Goal: Task Accomplishment & Management: Manage account settings

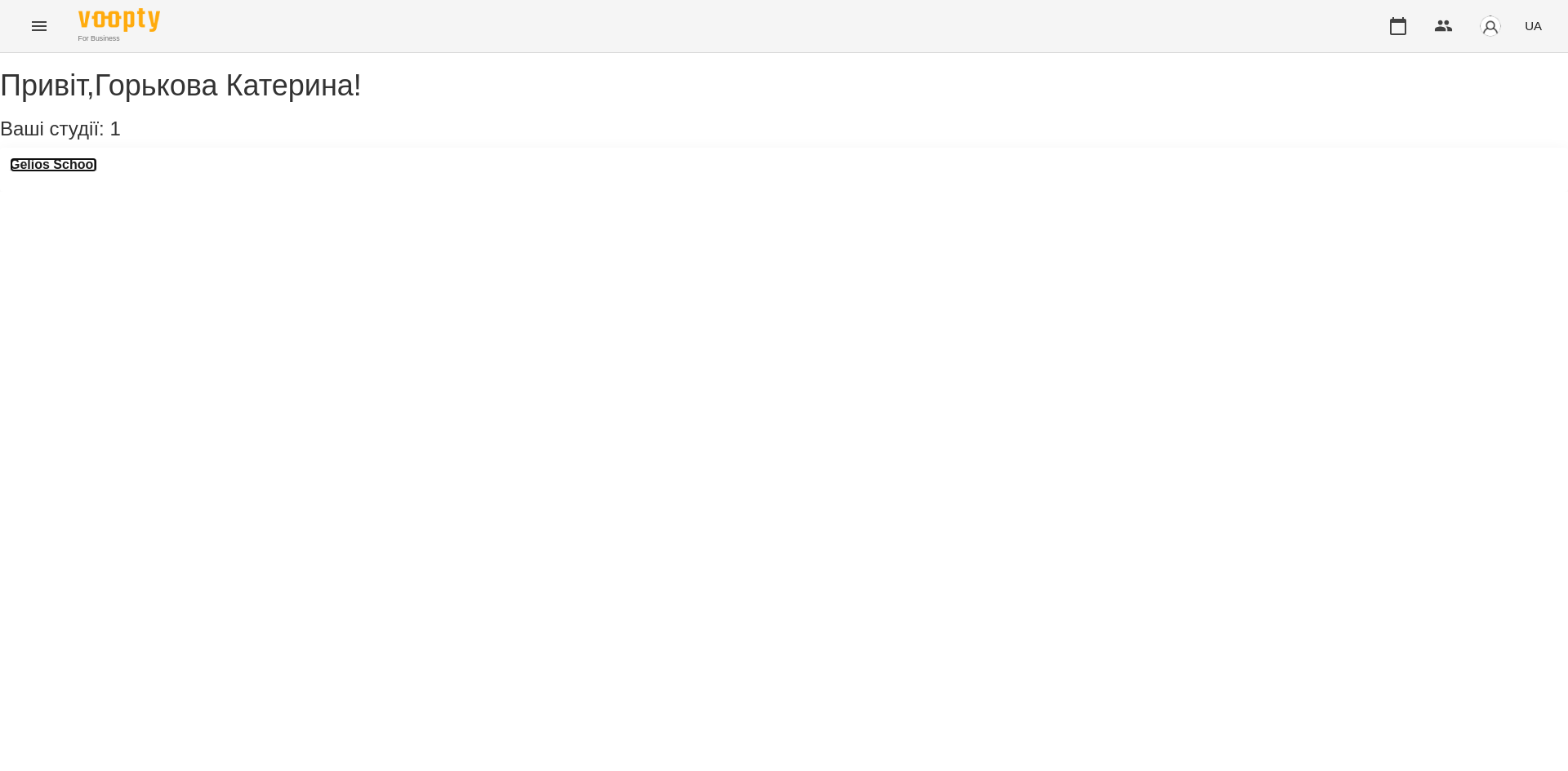
click at [85, 173] on h3 "Gelios School" at bounding box center [53, 165] width 88 height 14
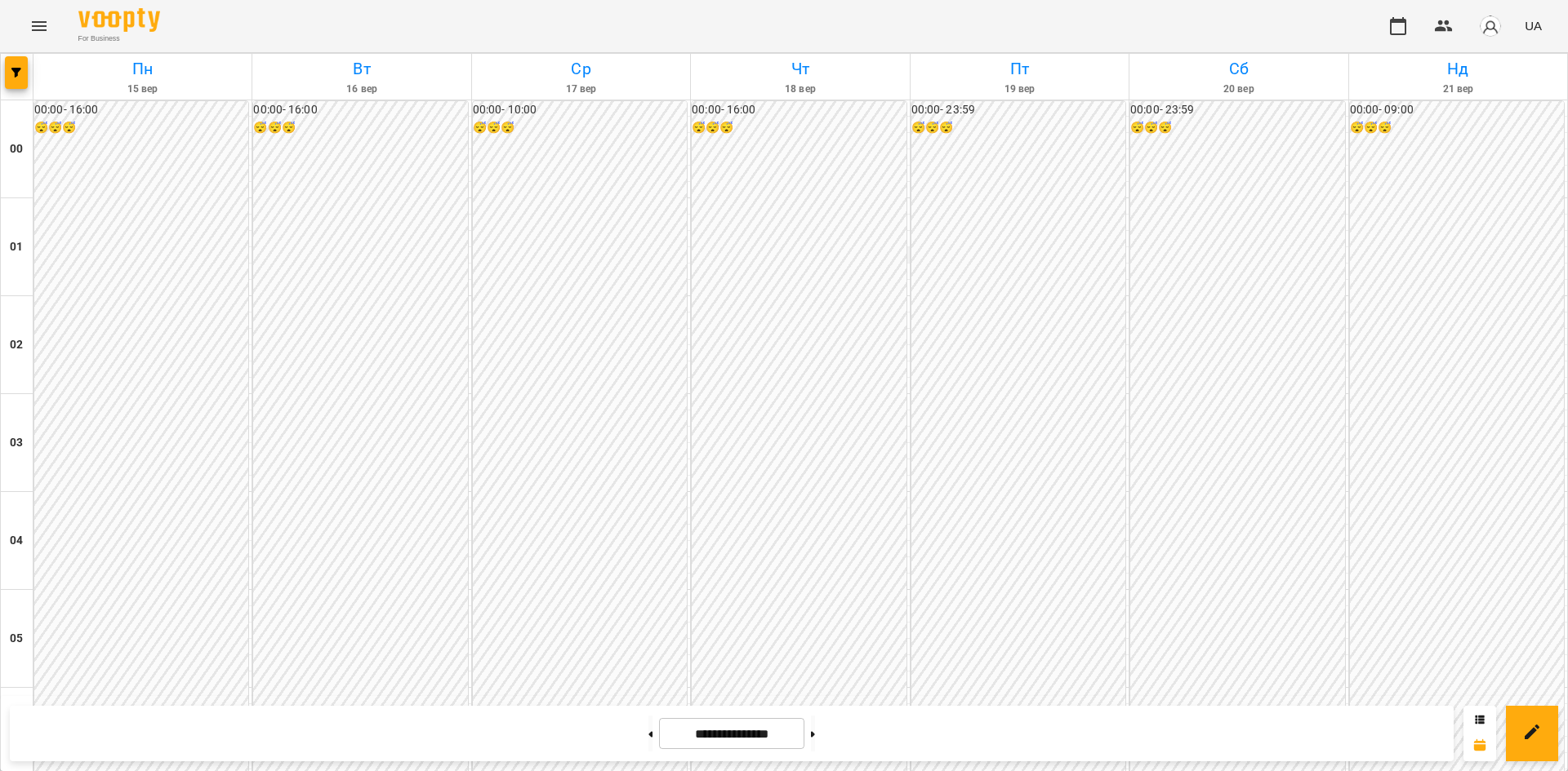
scroll to position [1444, 0]
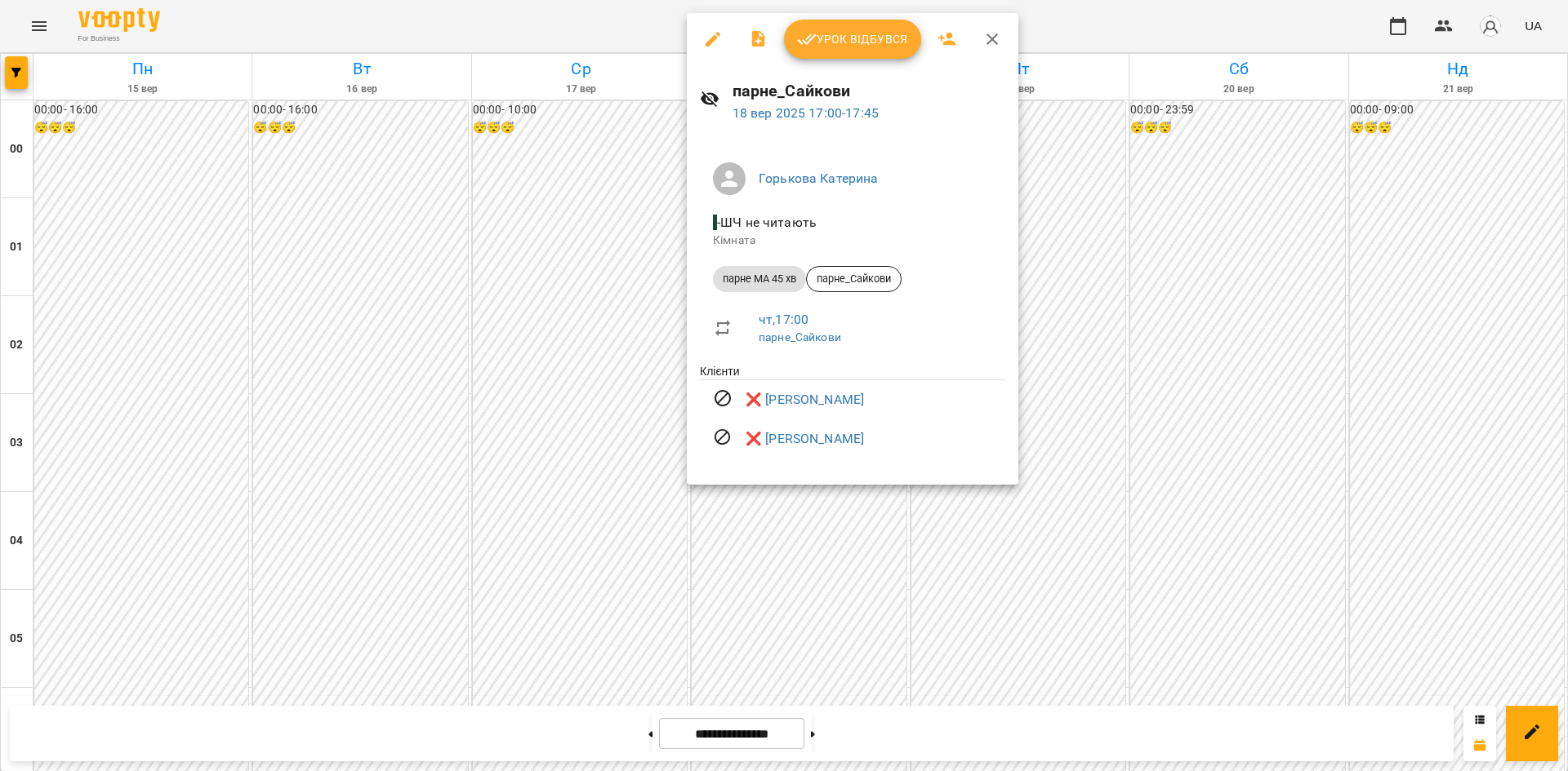
click at [779, 569] on div at bounding box center [784, 385] width 1568 height 771
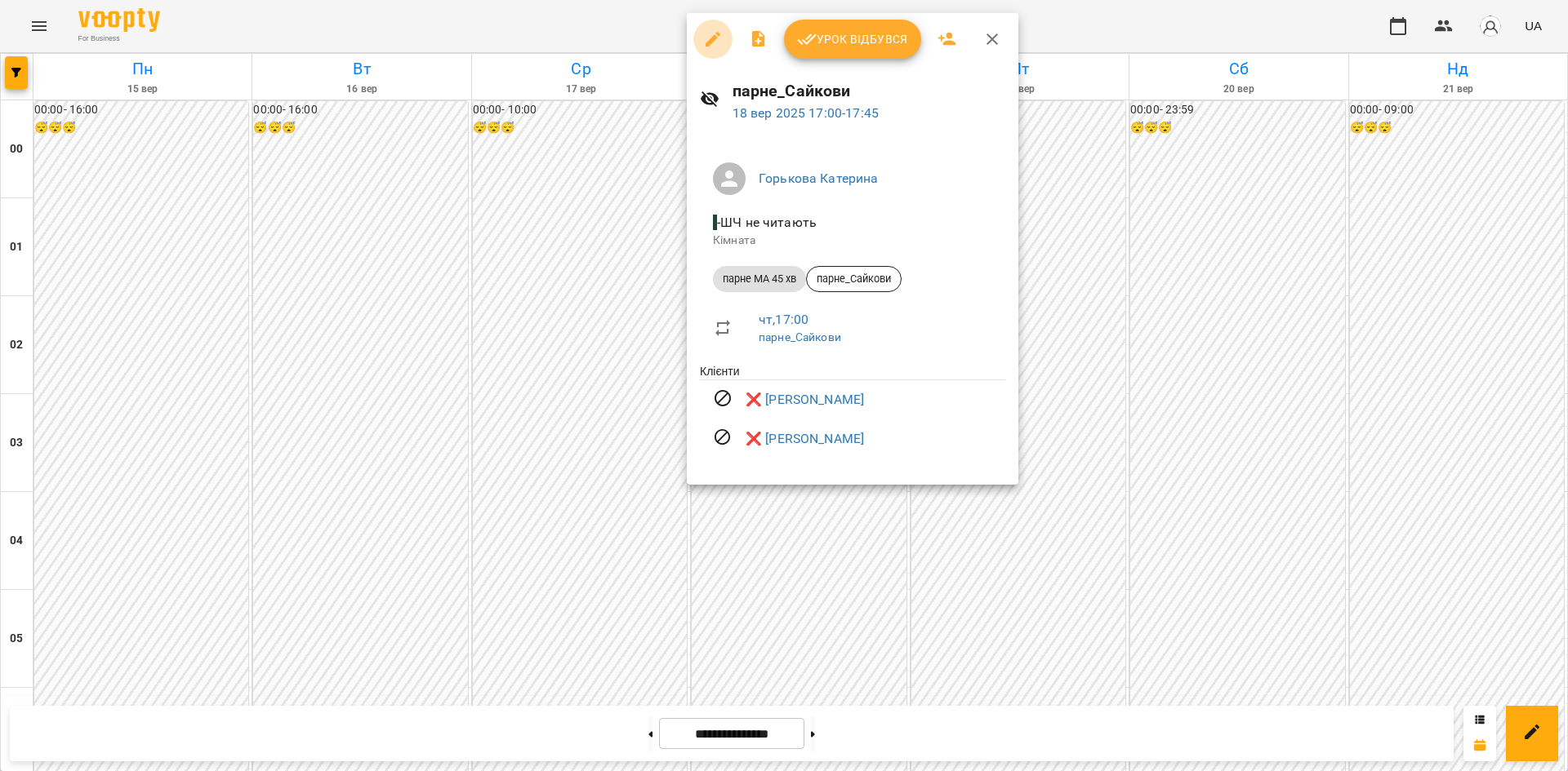
click at [713, 42] on icon "button" at bounding box center [713, 40] width 20 height 20
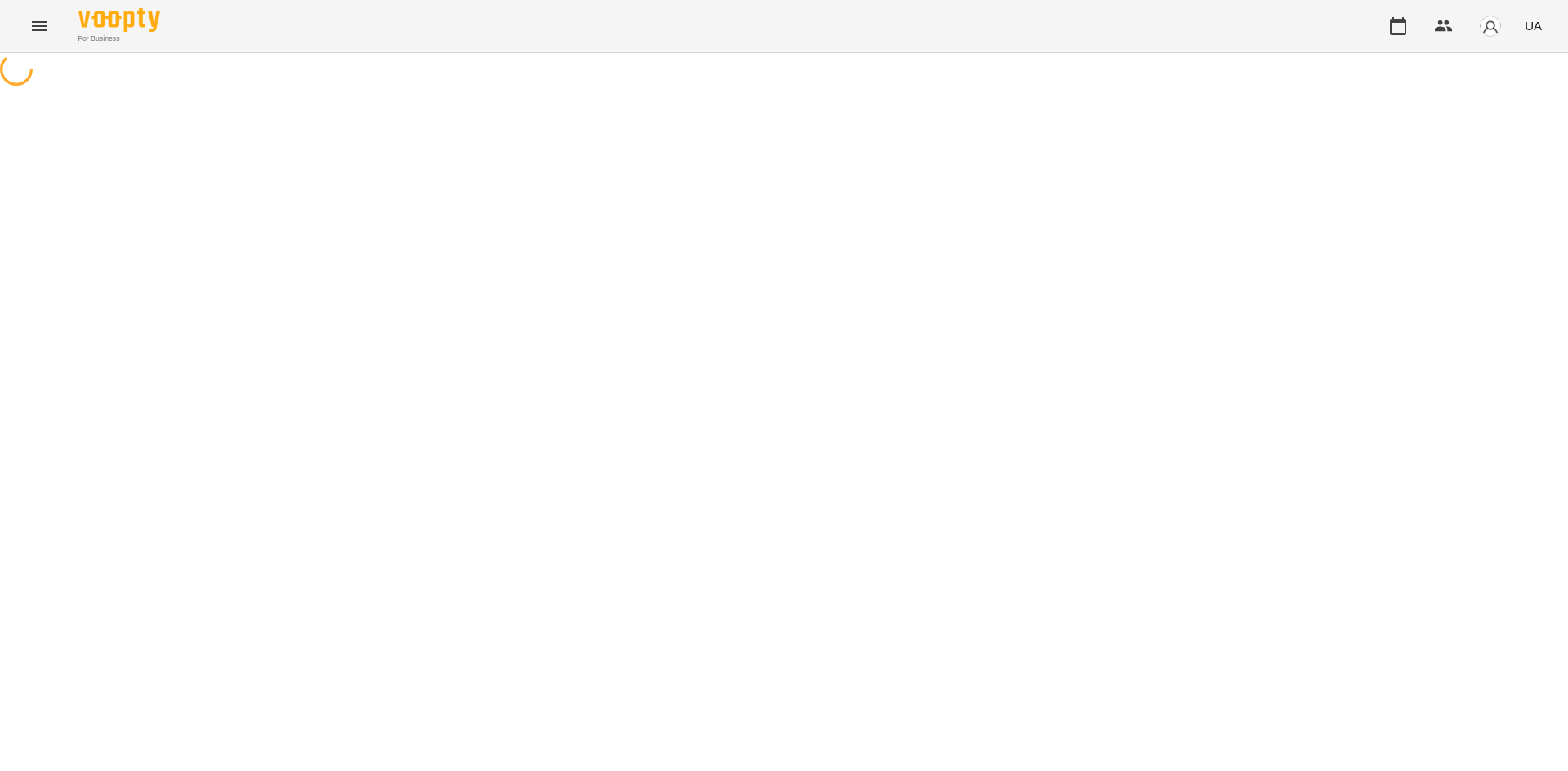
select select "**********"
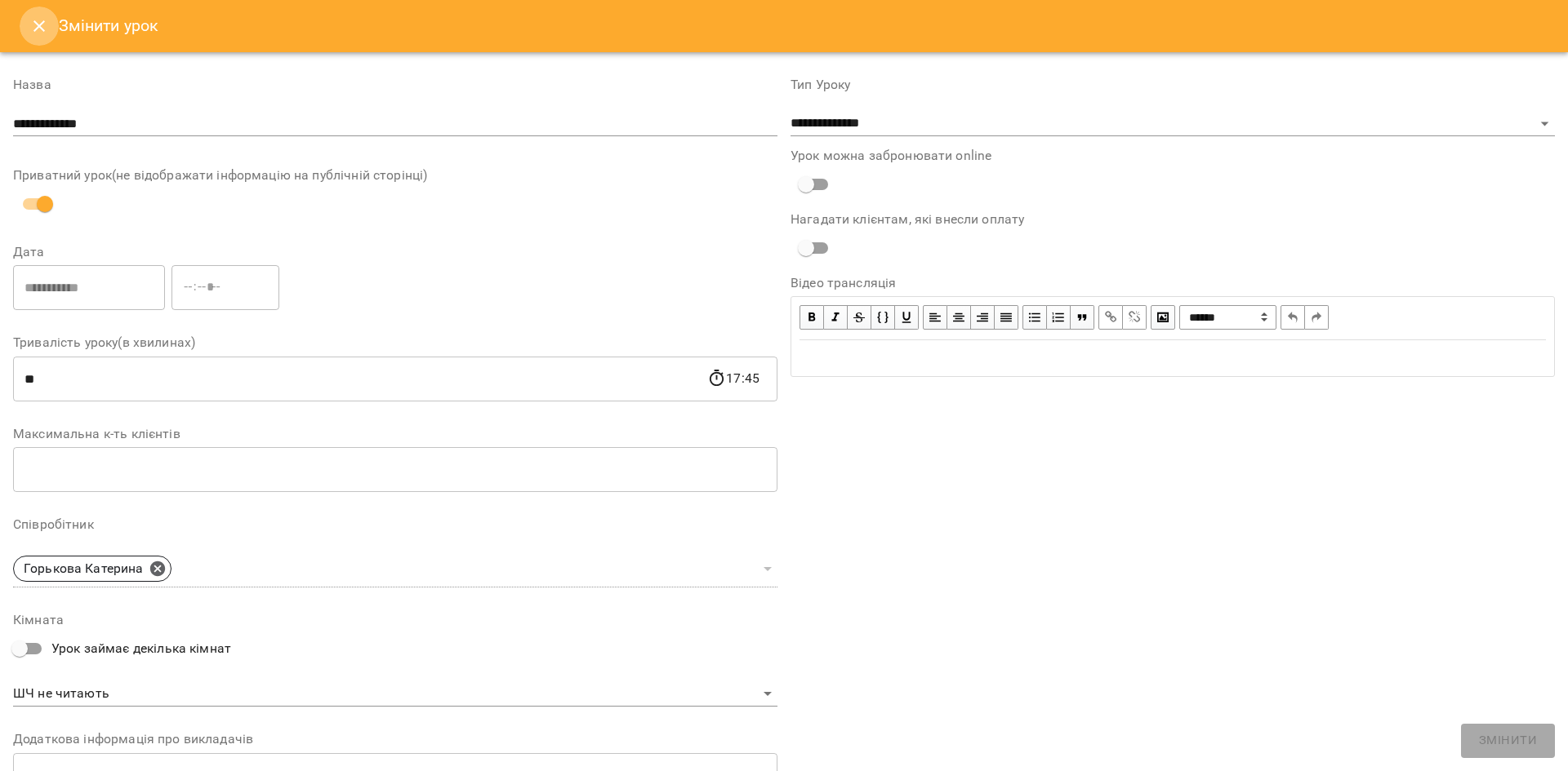
click at [38, 27] on icon "Close" at bounding box center [39, 26] width 12 height 12
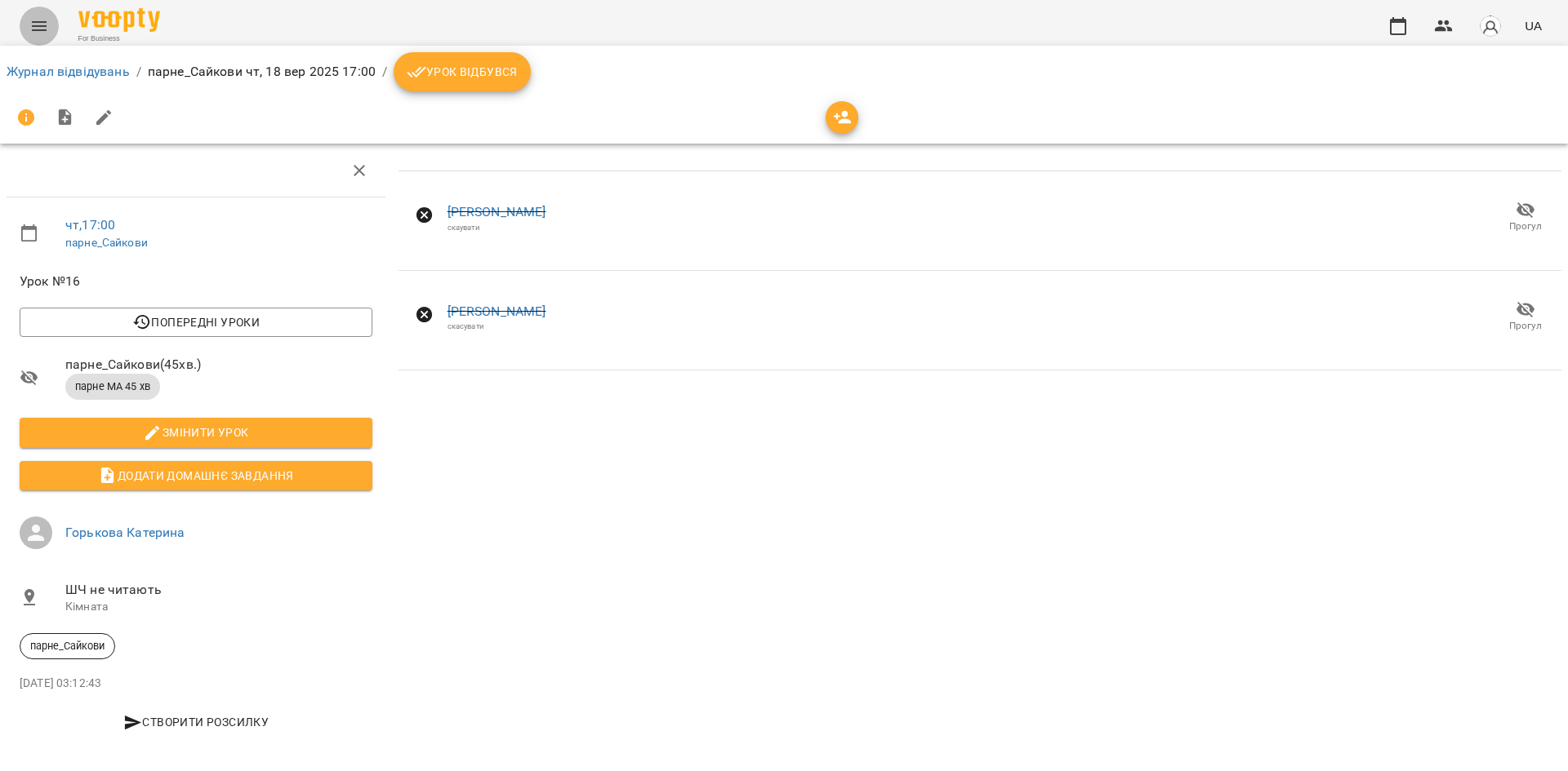
click at [39, 34] on icon "Menu" at bounding box center [40, 26] width 20 height 20
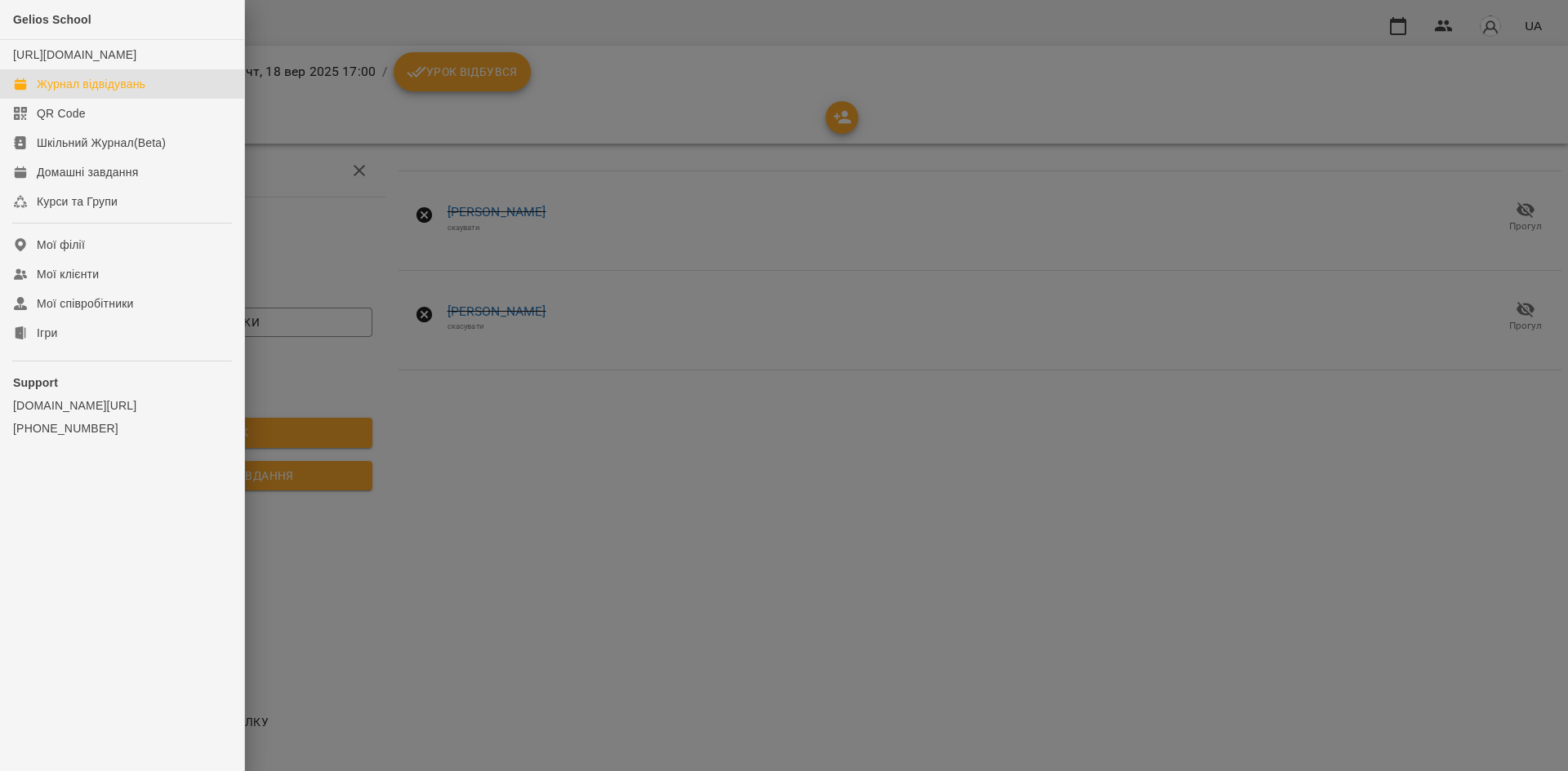
click at [70, 92] on div "Журнал відвідувань" at bounding box center [91, 84] width 109 height 16
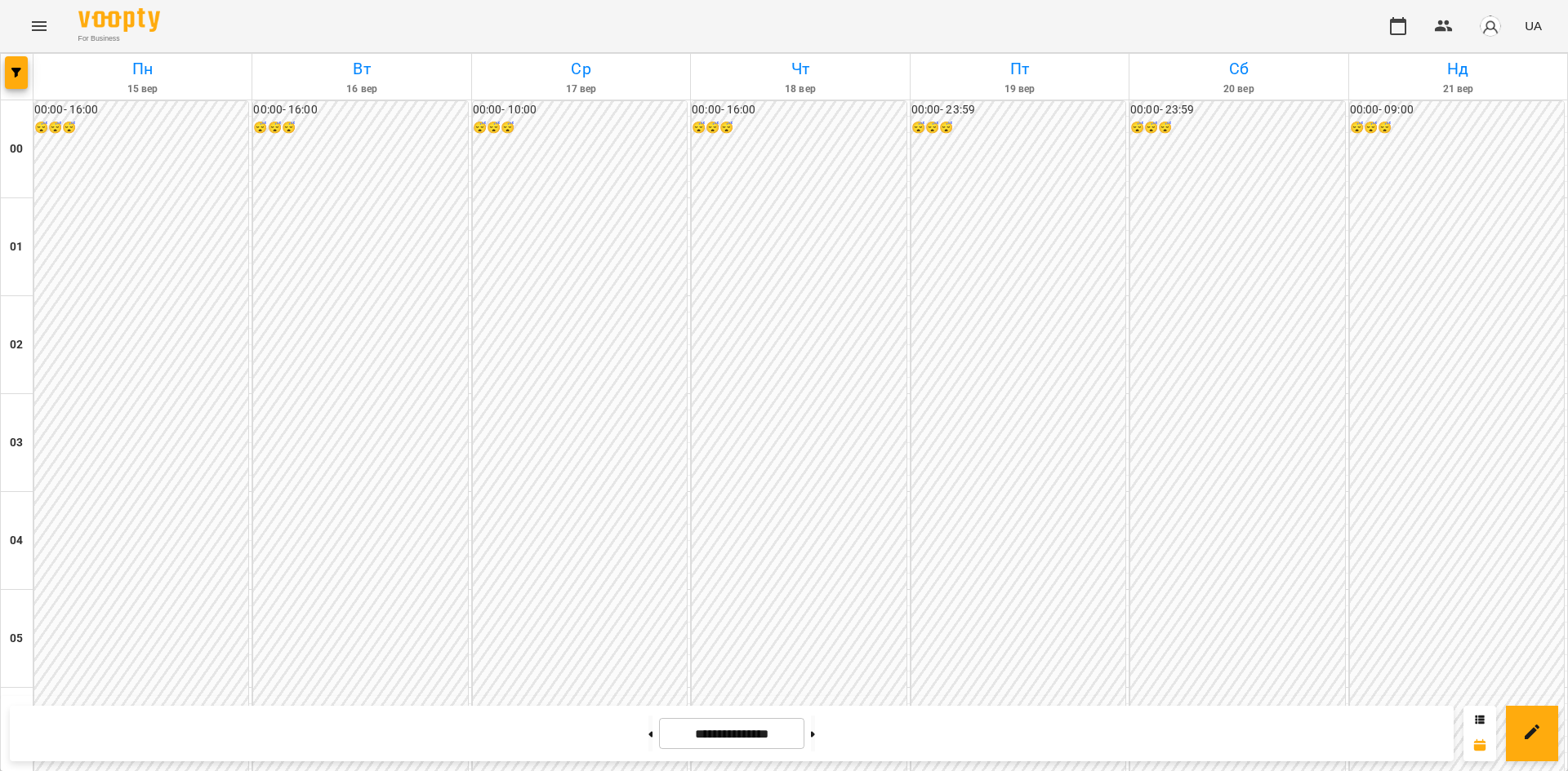
scroll to position [1454, 0]
click at [31, 24] on icon "Menu" at bounding box center [40, 26] width 20 height 20
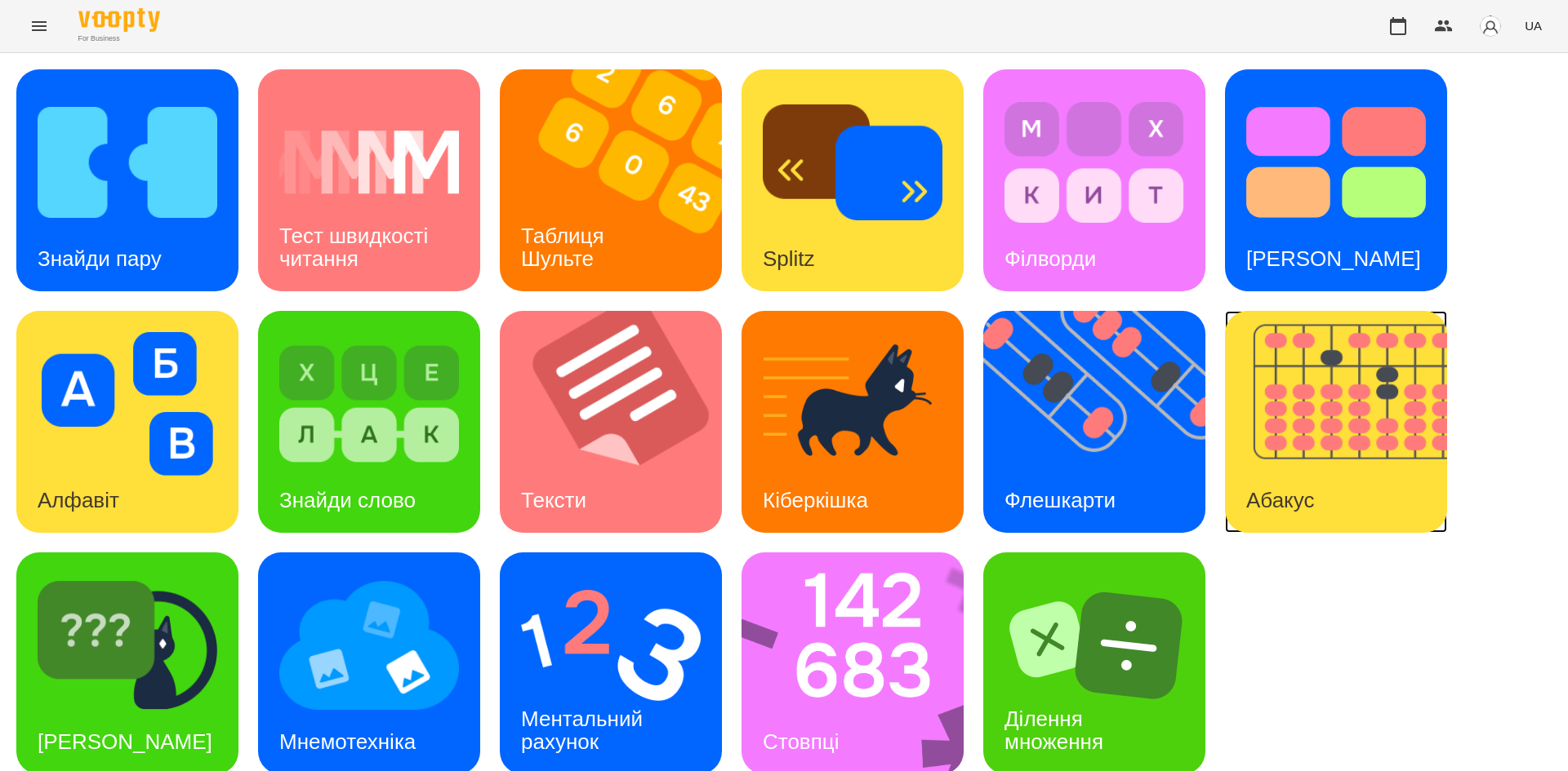
click at [1283, 461] on img at bounding box center [1346, 422] width 242 height 222
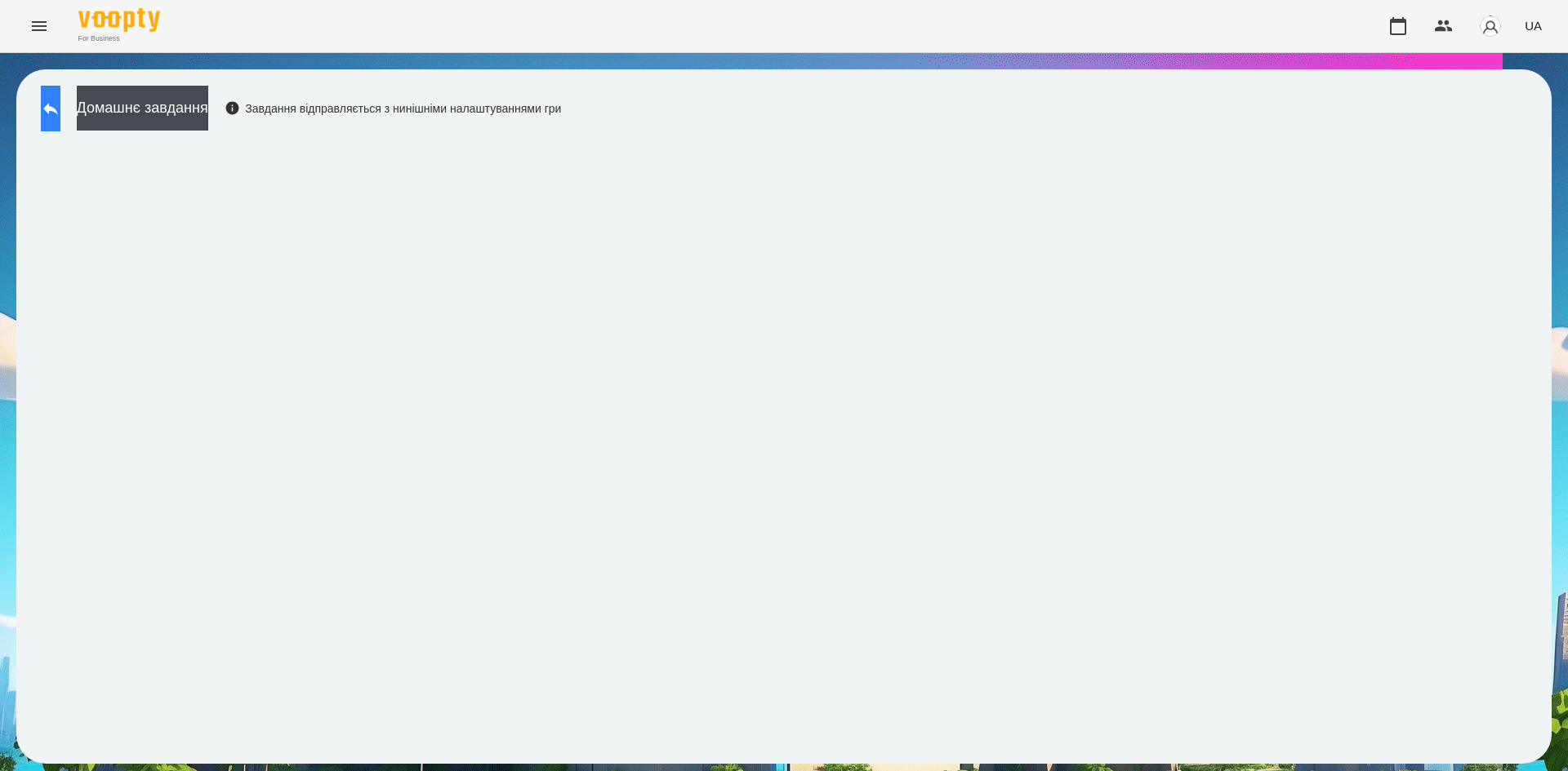
click at [61, 121] on button at bounding box center [51, 108] width 20 height 46
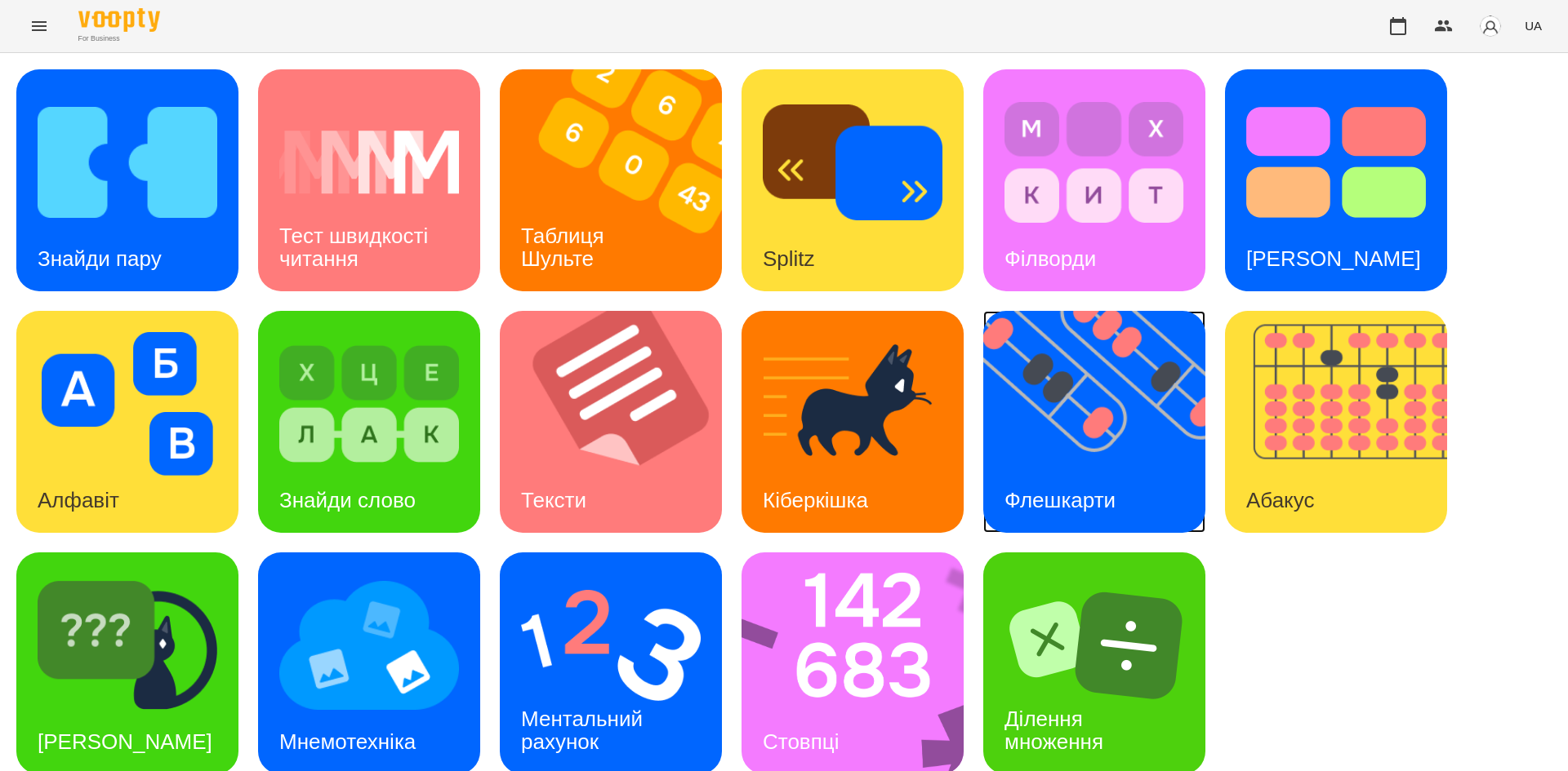
click at [1135, 503] on div "Флешкарти" at bounding box center [1060, 500] width 154 height 64
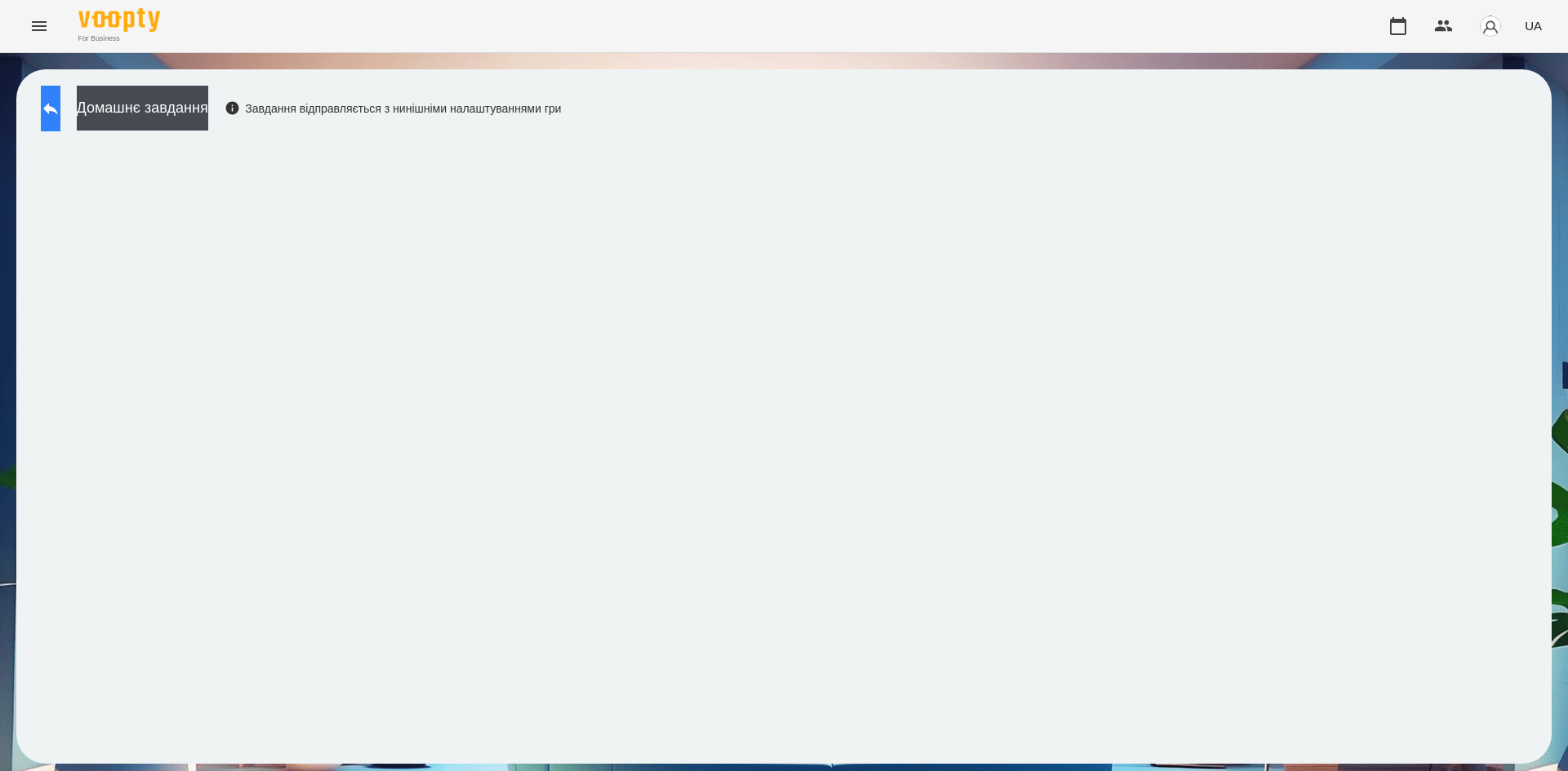
click at [58, 108] on icon at bounding box center [51, 109] width 14 height 13
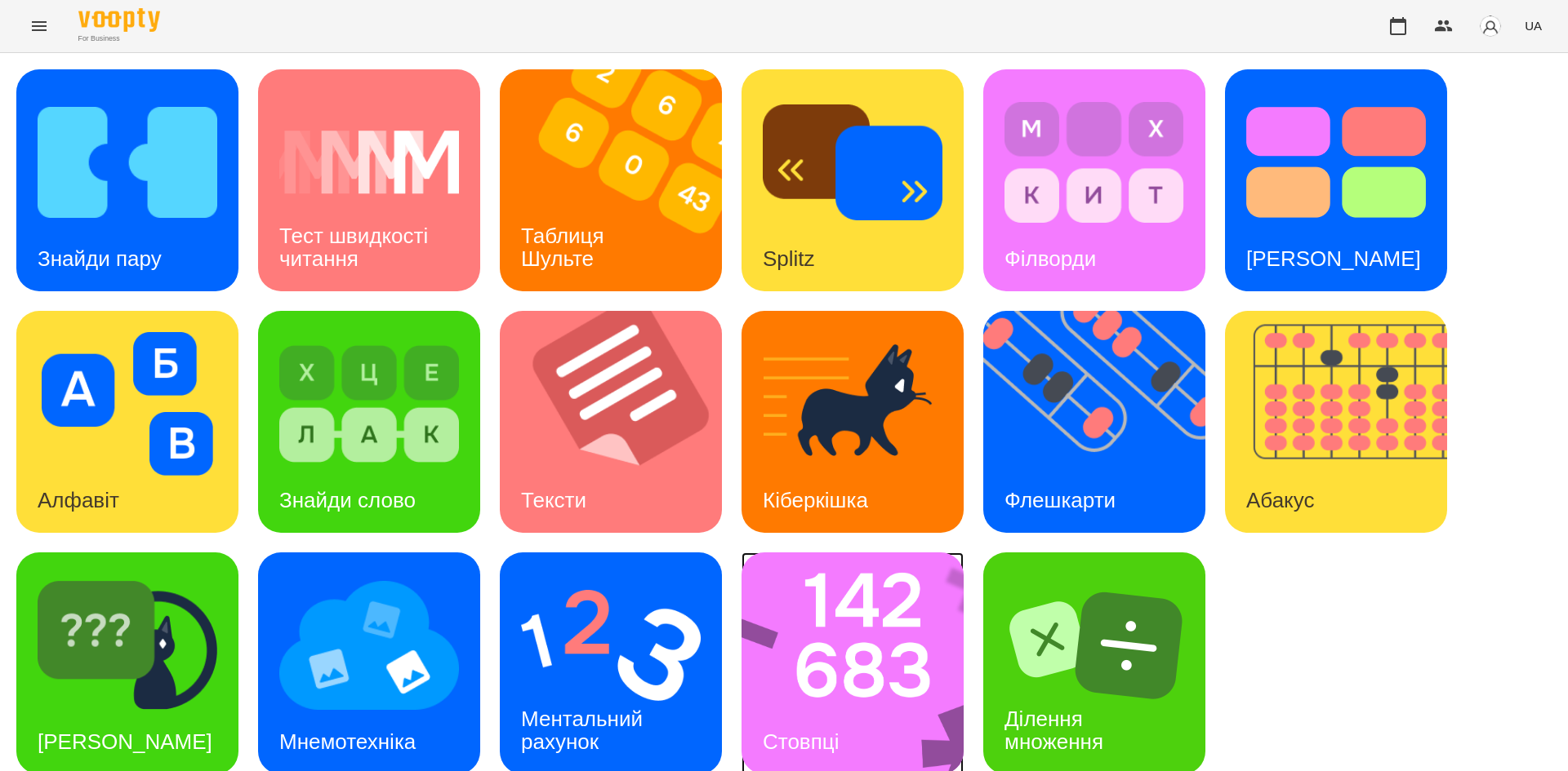
click at [898, 640] on img at bounding box center [863, 663] width 243 height 222
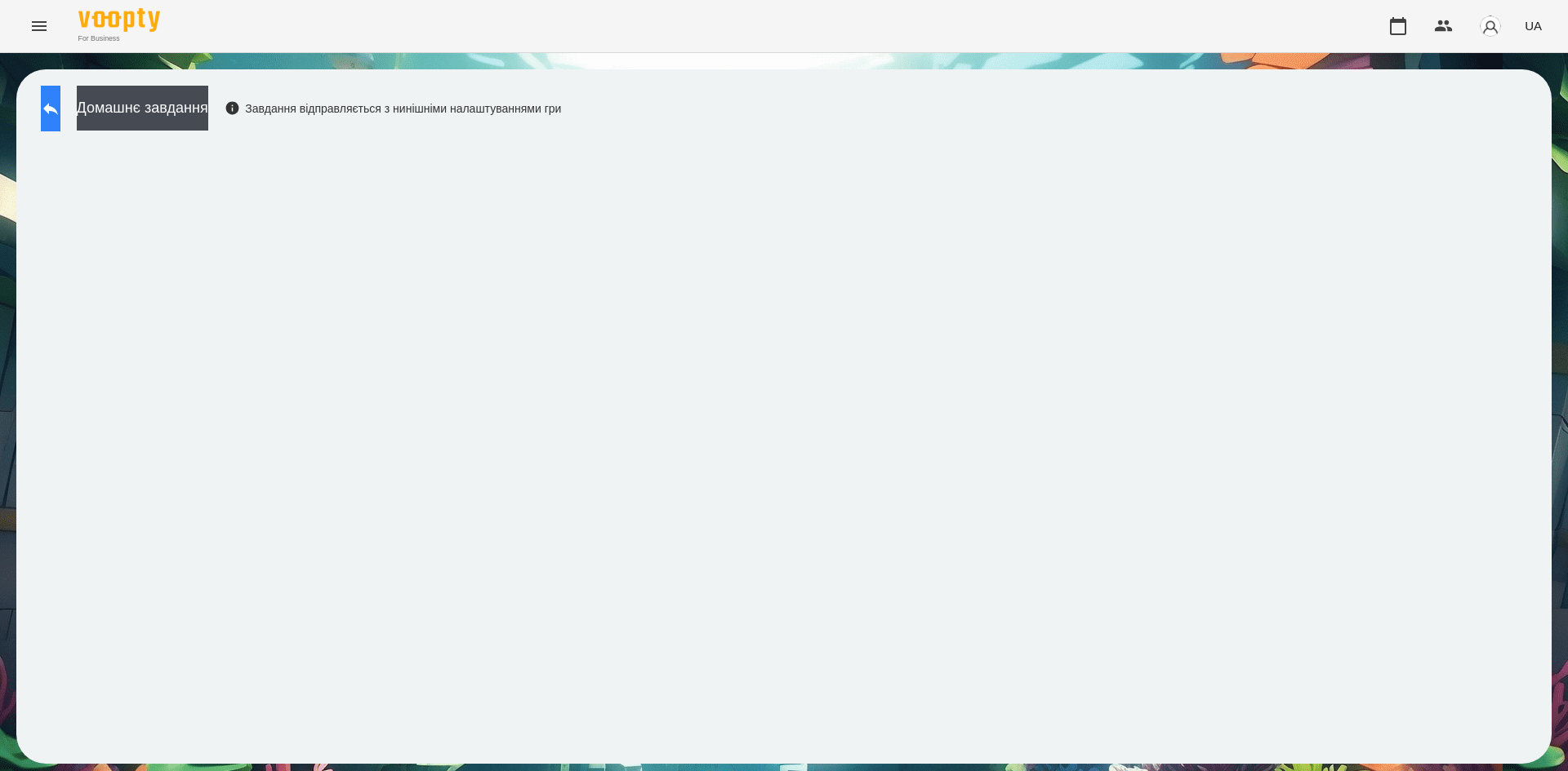
click at [46, 127] on button at bounding box center [51, 108] width 20 height 46
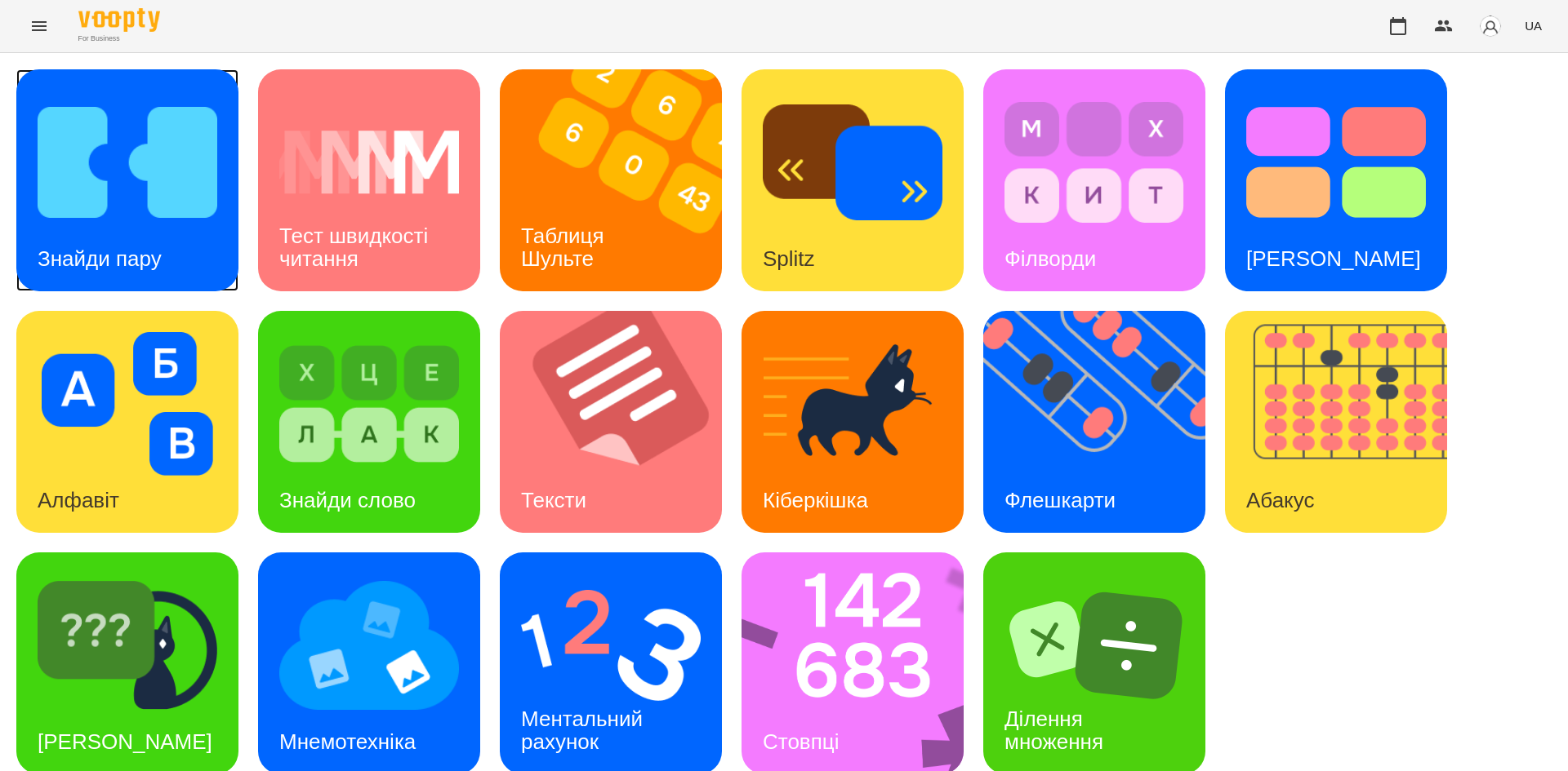
click at [115, 208] on img at bounding box center [128, 162] width 180 height 144
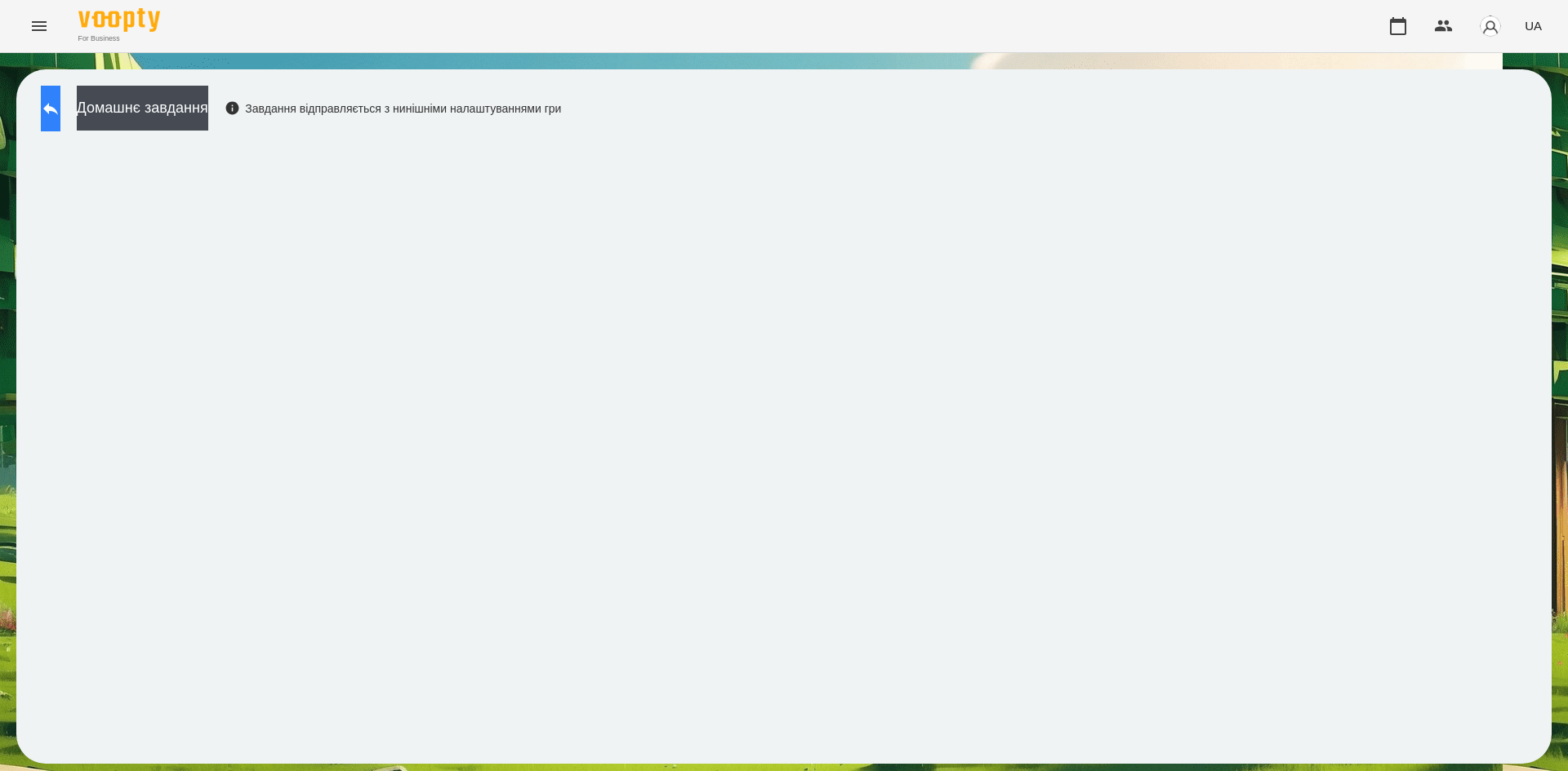
click at [61, 118] on button at bounding box center [51, 108] width 20 height 46
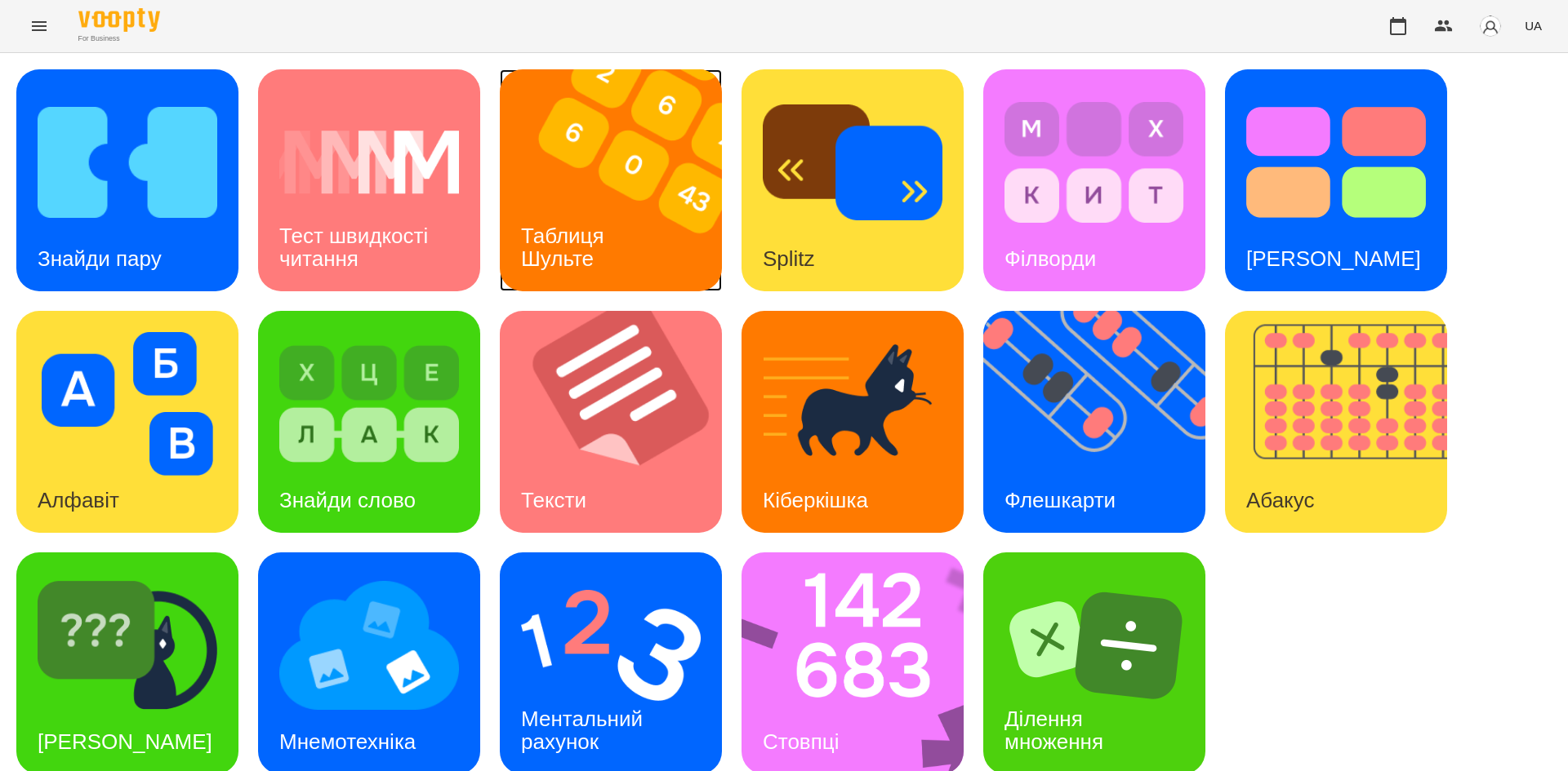
click at [625, 231] on div "Таблиця Шульте" at bounding box center [565, 248] width 131 height 88
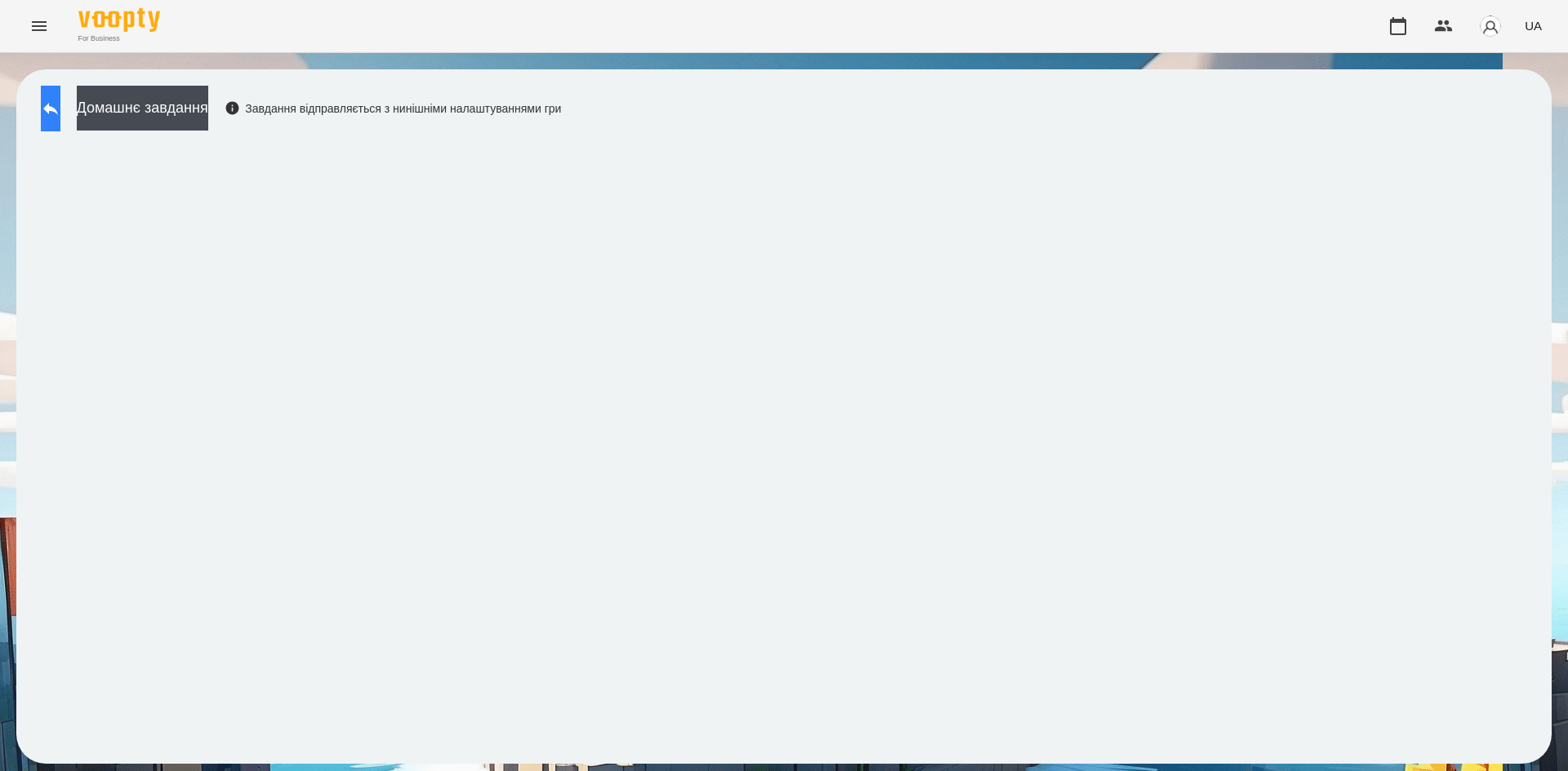
click at [58, 108] on icon at bounding box center [51, 109] width 14 height 13
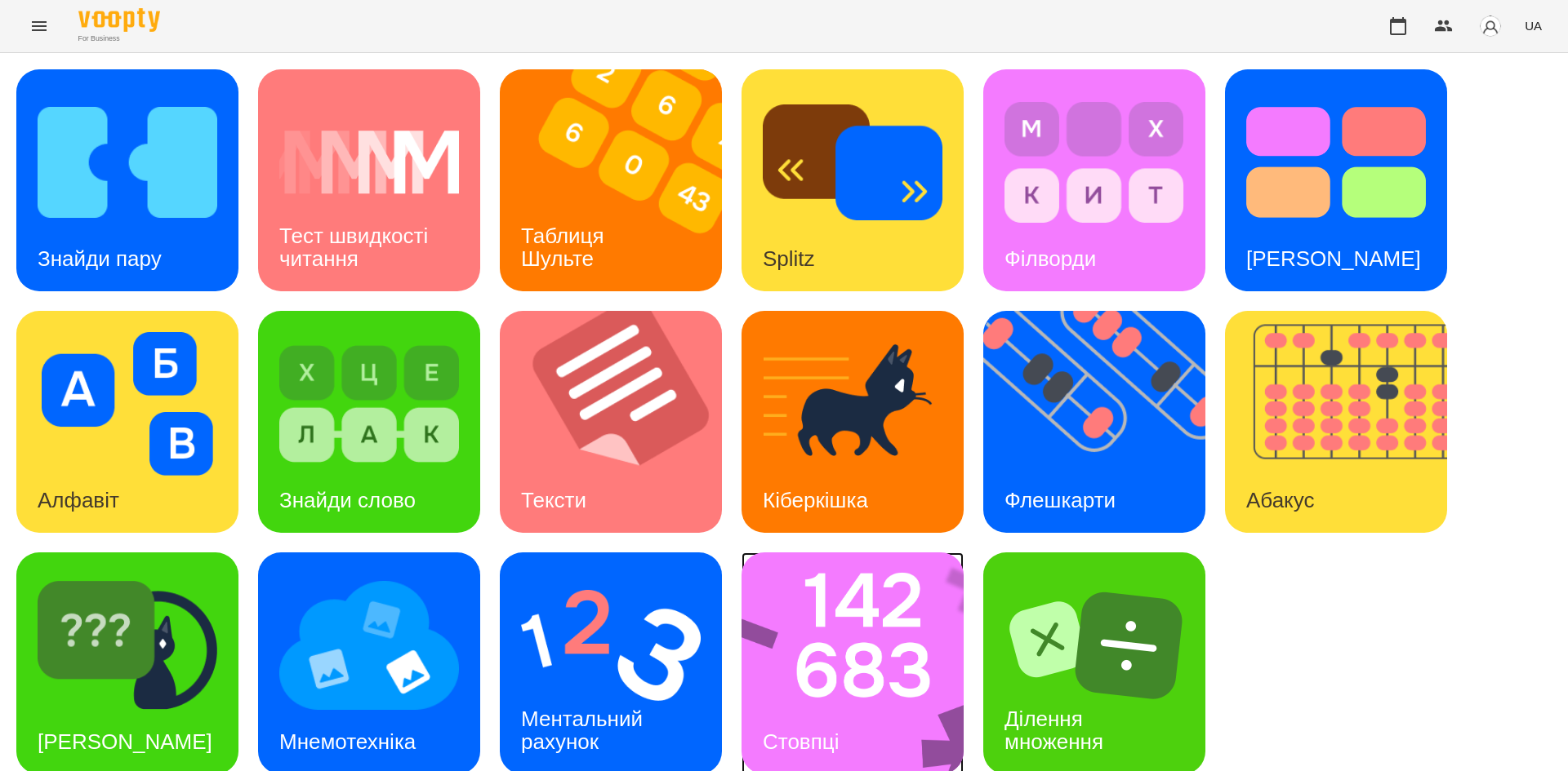
click at [868, 643] on img at bounding box center [863, 663] width 243 height 222
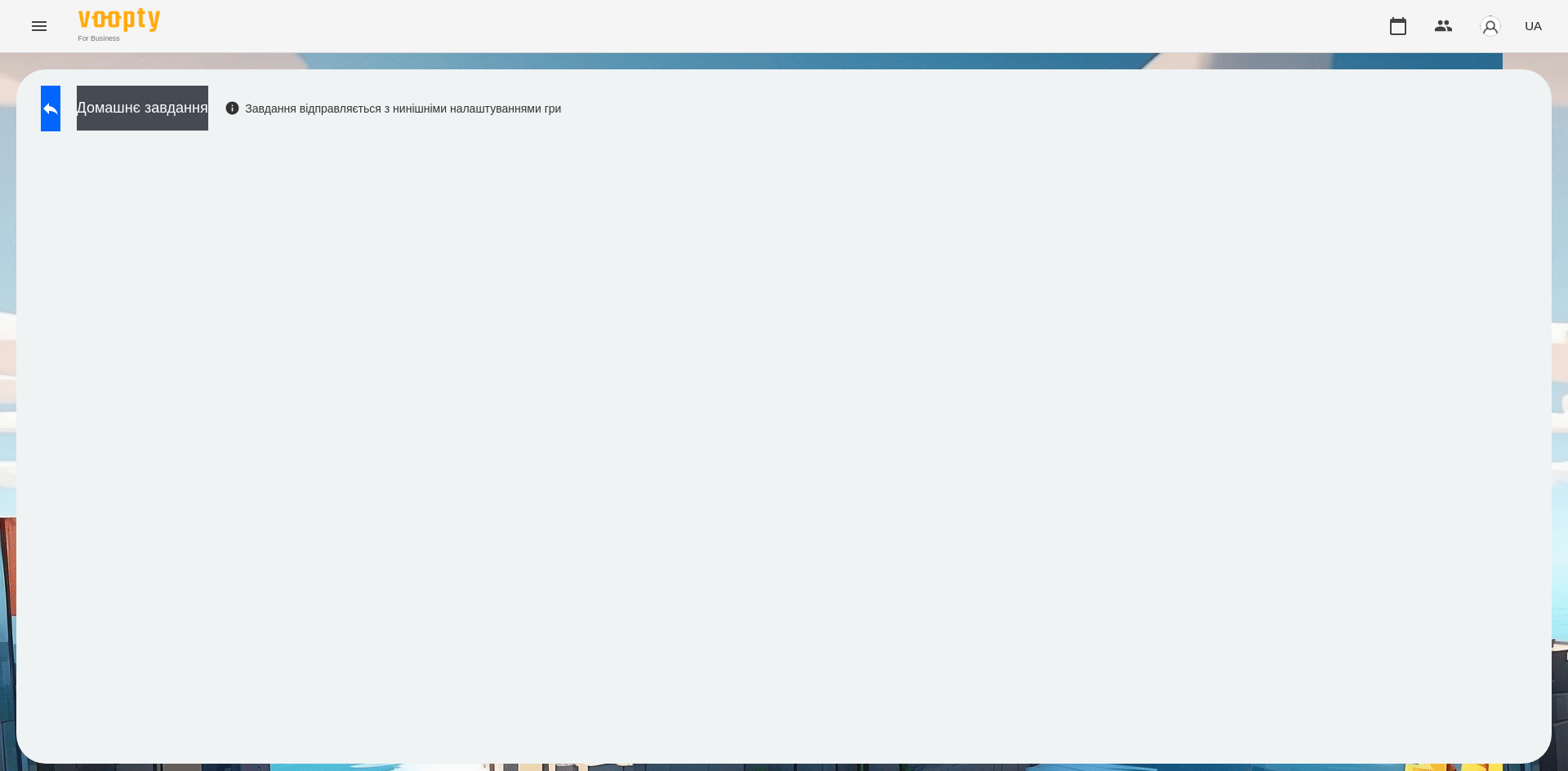
click at [61, 137] on div "Домашнє завдання Завдання відправляється з нинішніми налаштуваннями гри" at bounding box center [297, 113] width 528 height 54
click at [61, 127] on button at bounding box center [51, 108] width 20 height 46
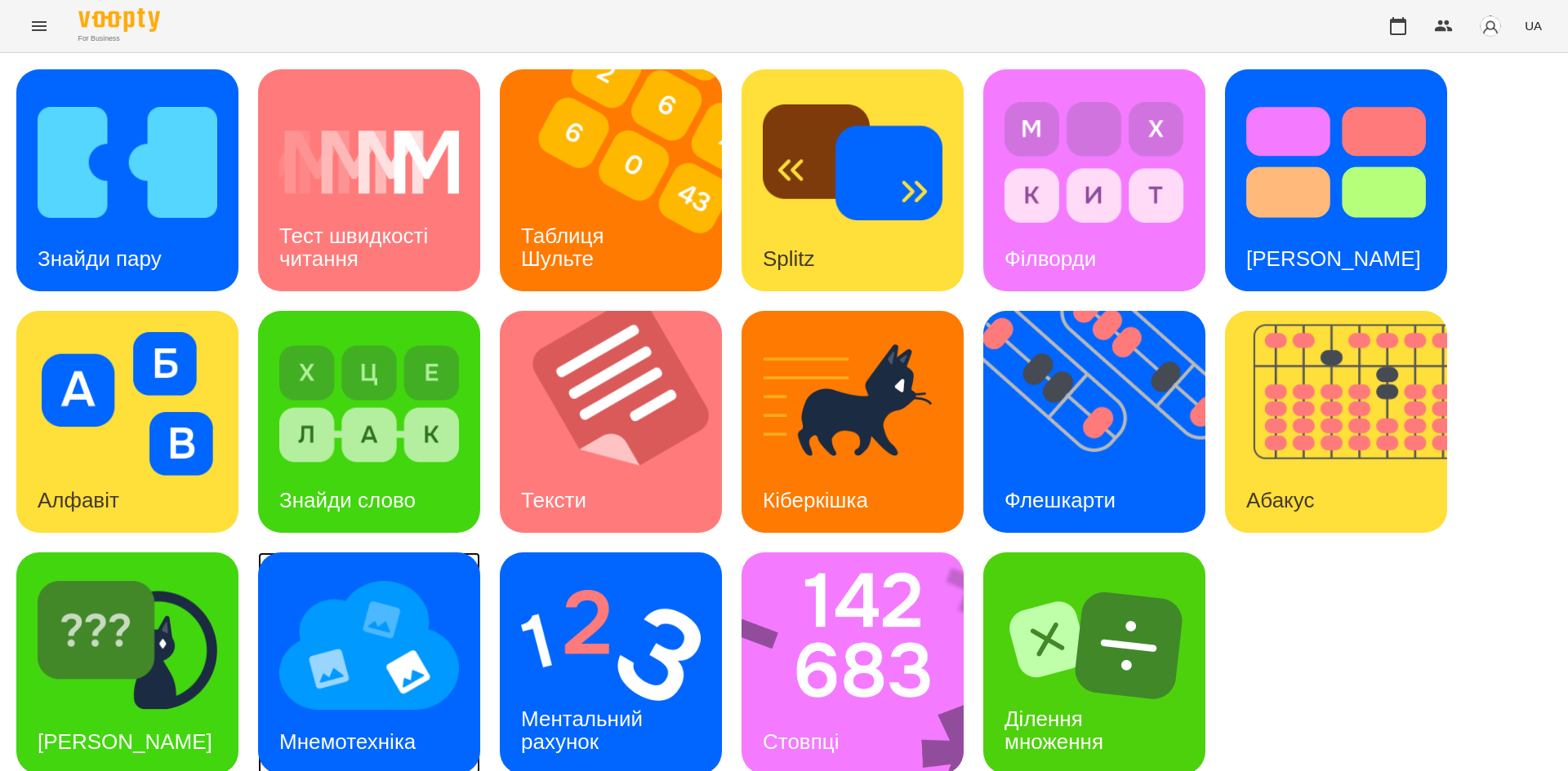
click at [296, 635] on img at bounding box center [369, 645] width 180 height 144
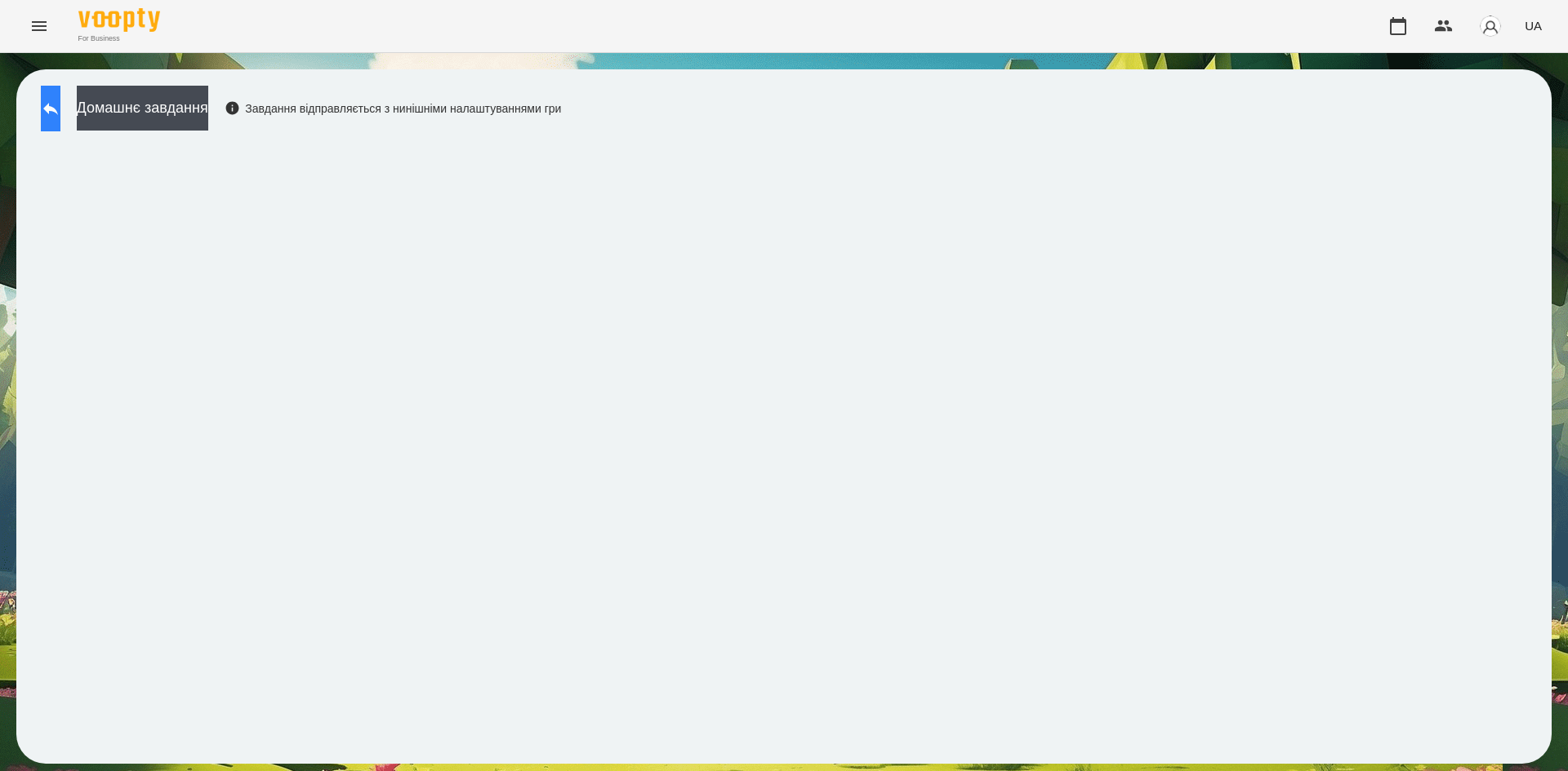
click at [61, 122] on button at bounding box center [51, 108] width 20 height 46
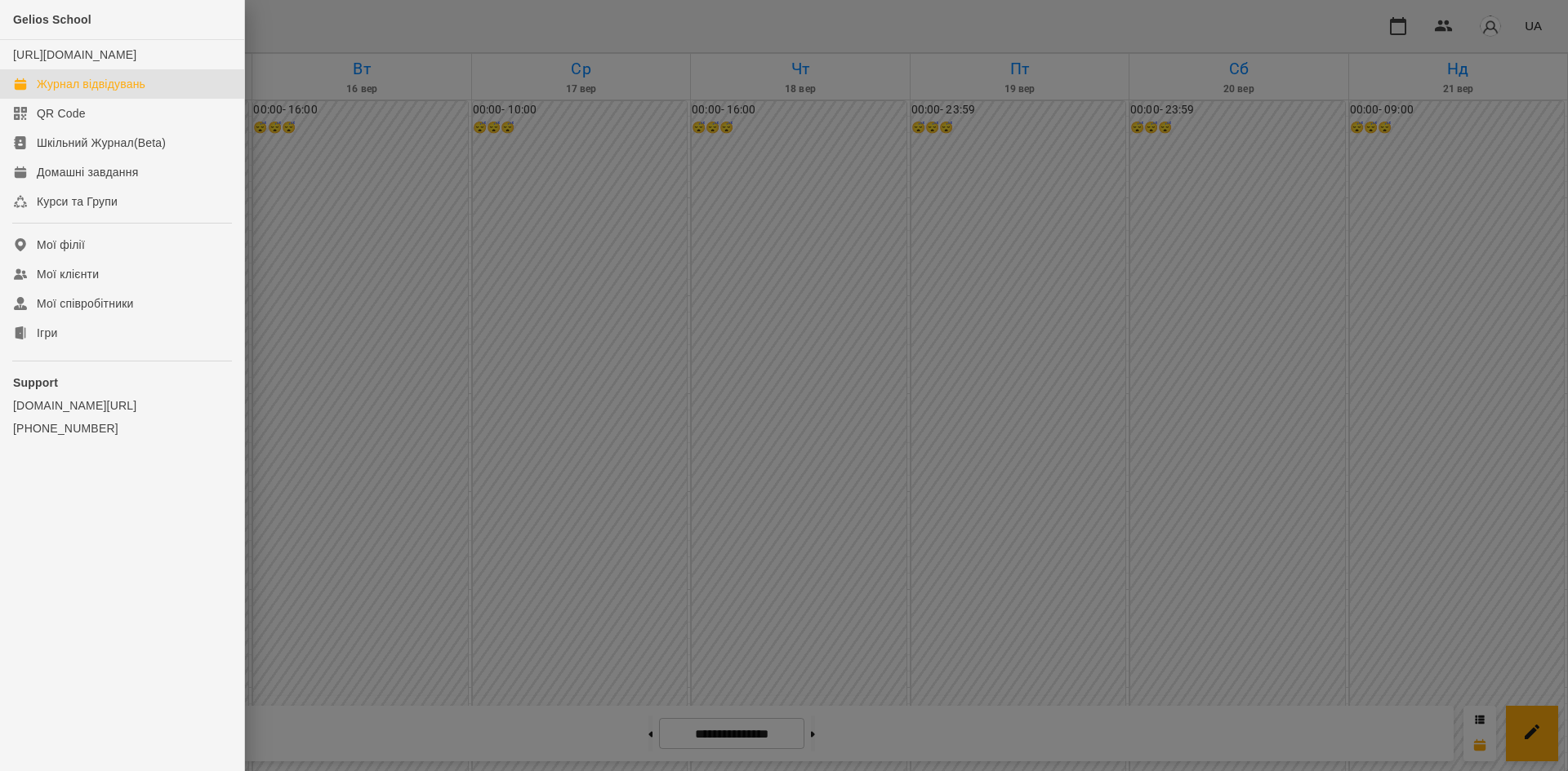
scroll to position [1454, 0]
click at [717, 257] on div at bounding box center [784, 385] width 1568 height 771
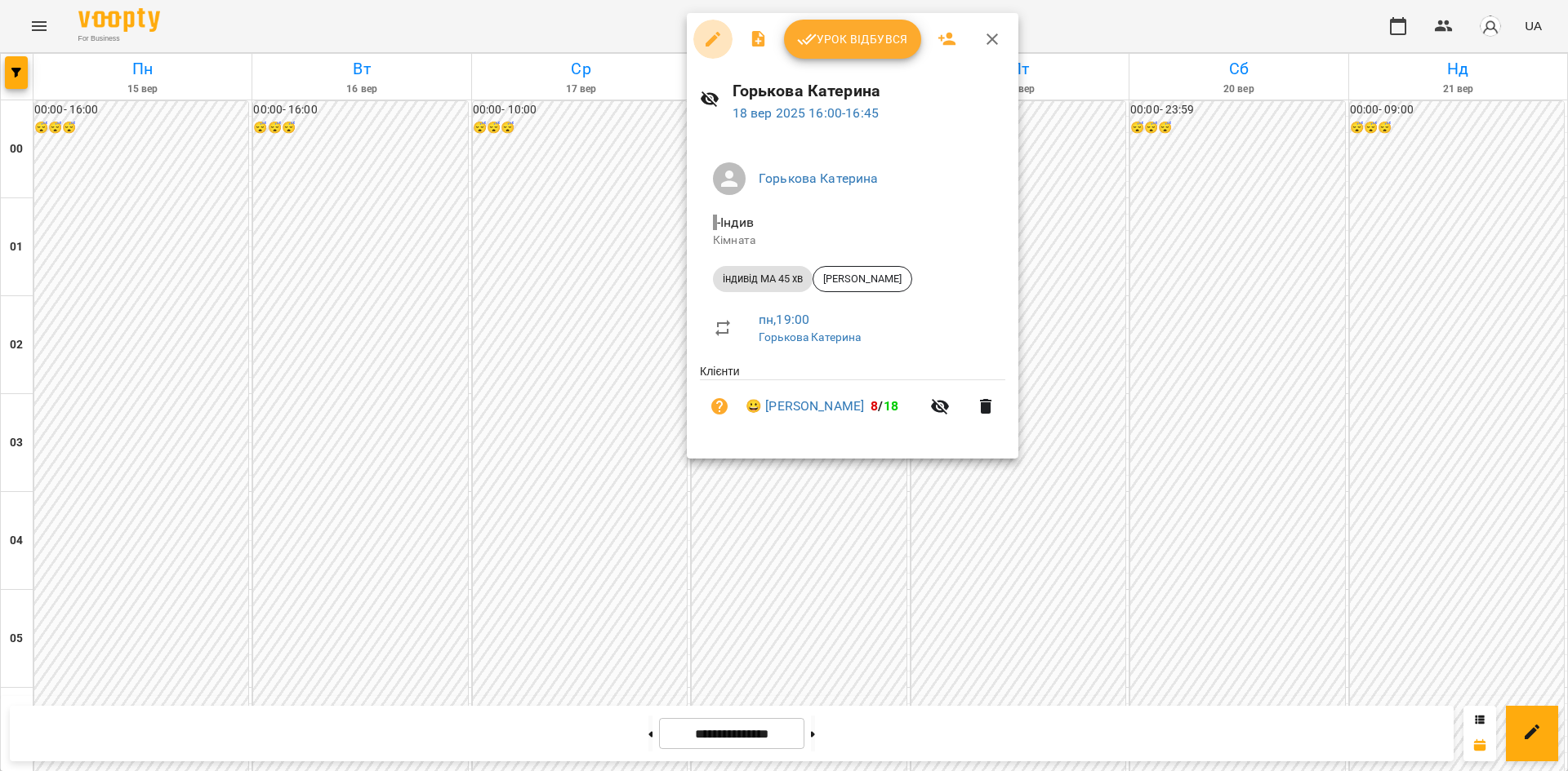
click at [712, 45] on icon "button" at bounding box center [713, 40] width 20 height 20
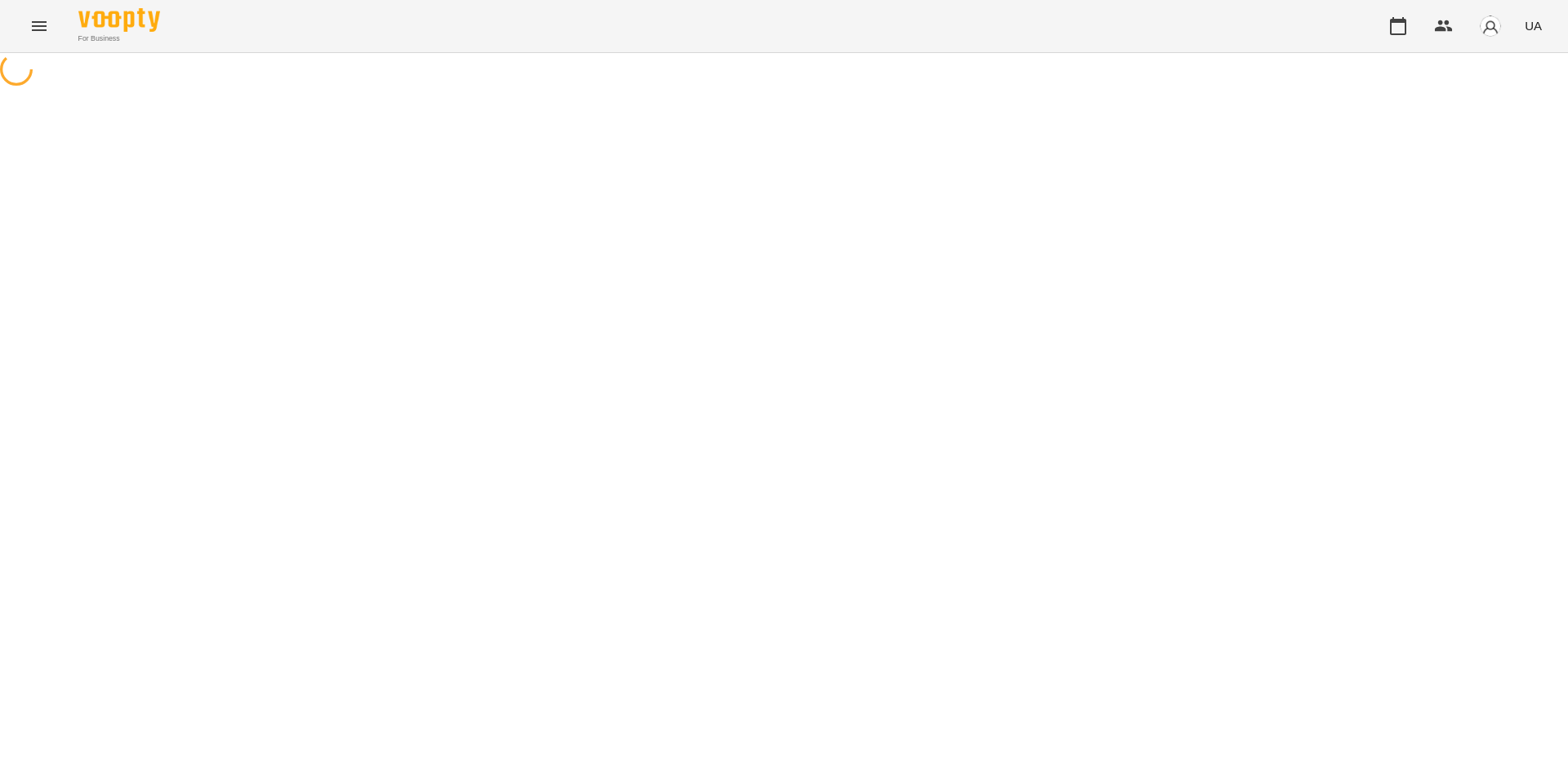
select select "**********"
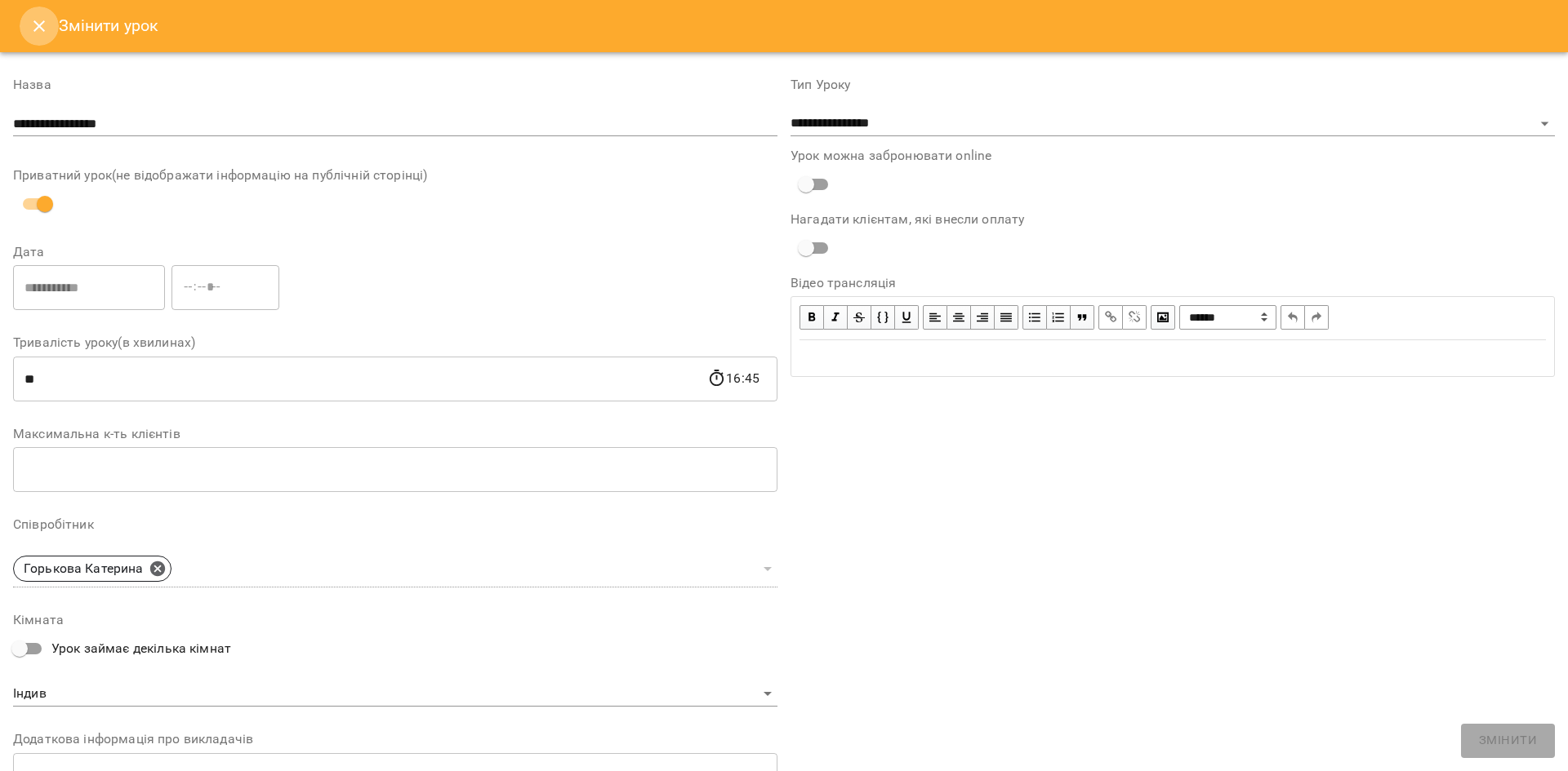
click at [54, 30] on button "Close" at bounding box center [39, 25] width 39 height 39
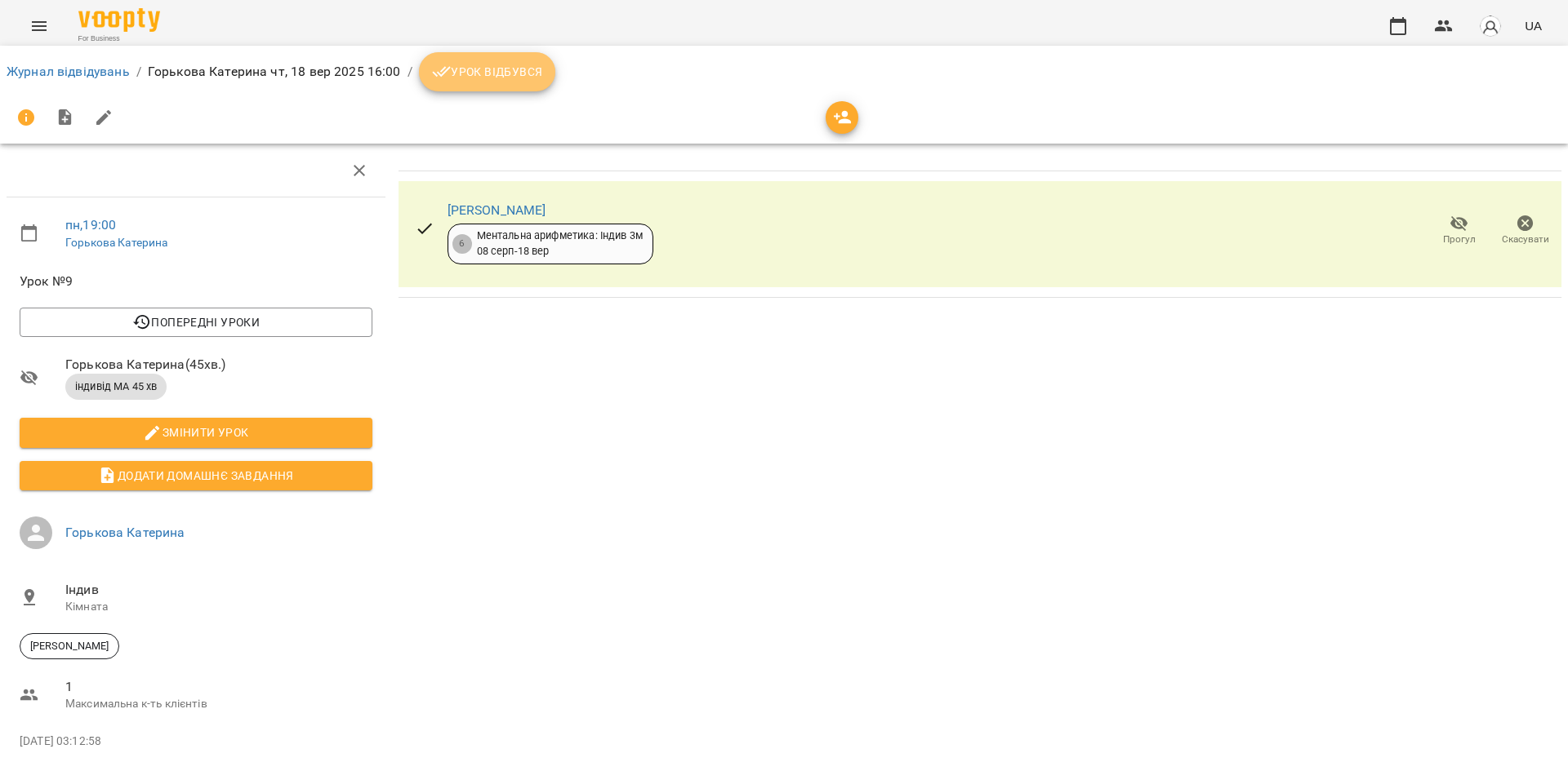
click at [515, 89] on button "Урок відбувся" at bounding box center [487, 71] width 137 height 39
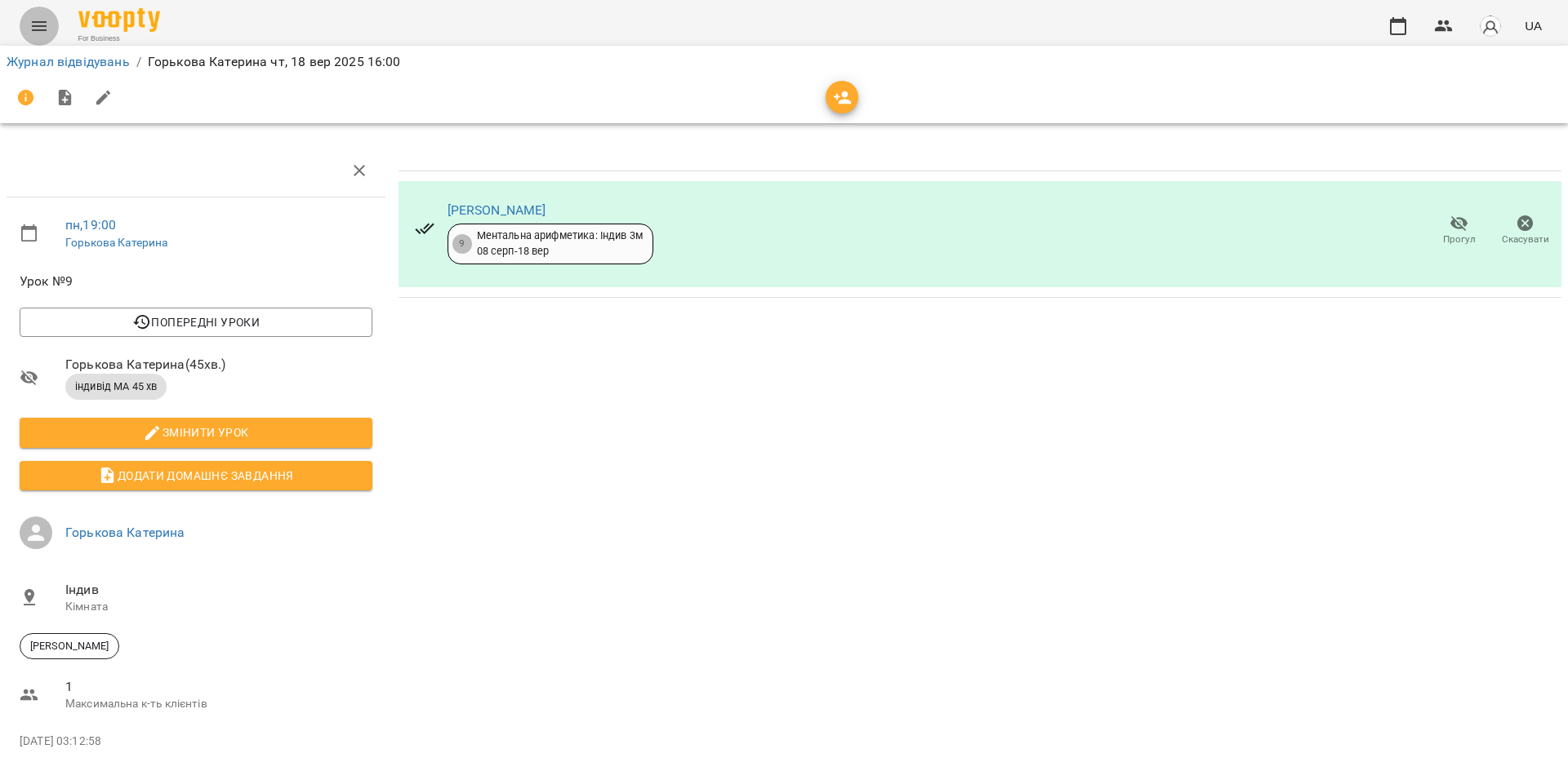
click at [39, 22] on icon "Menu" at bounding box center [39, 25] width 14 height 10
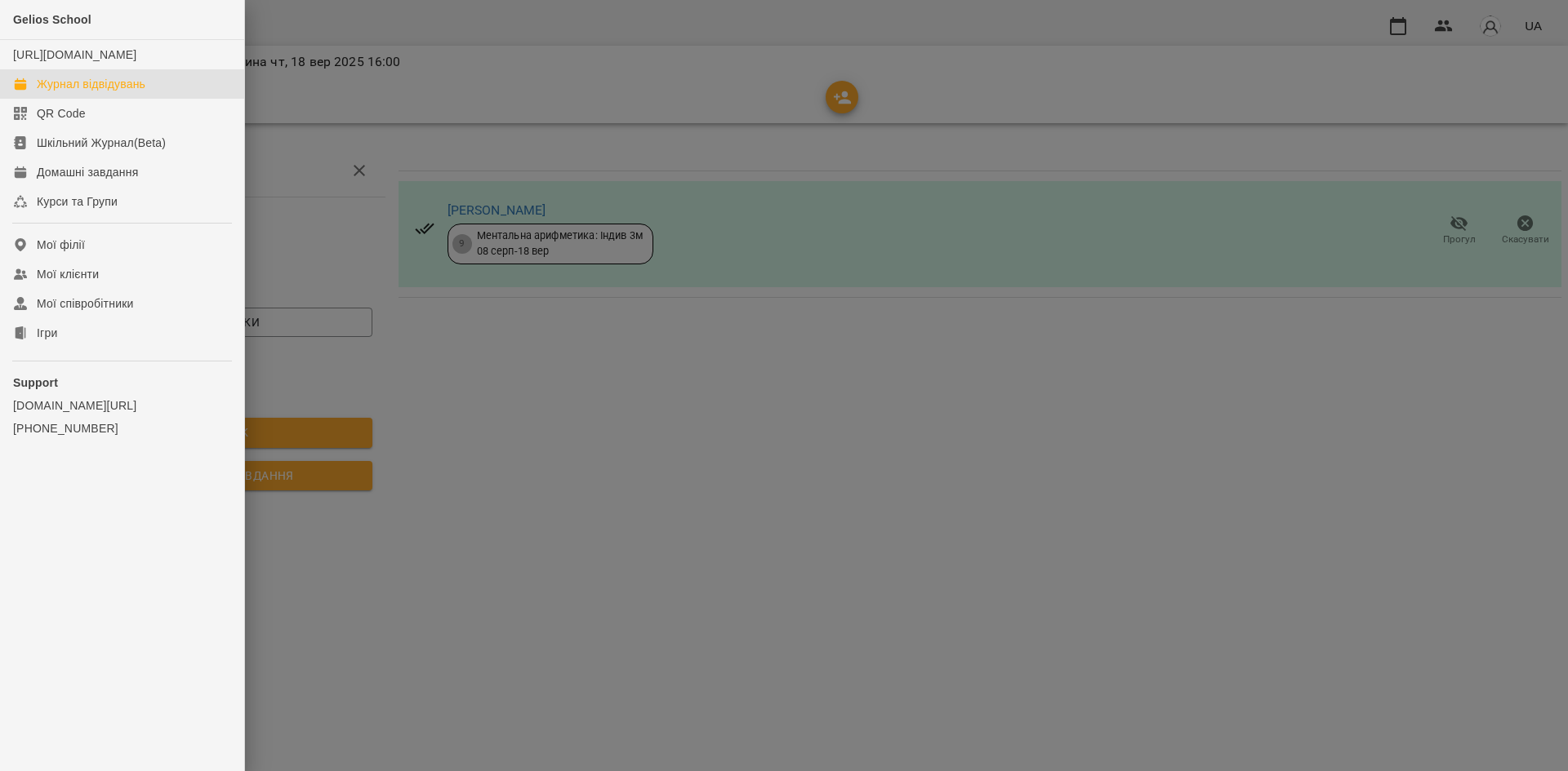
click at [114, 92] on div "Журнал відвідувань" at bounding box center [91, 84] width 109 height 16
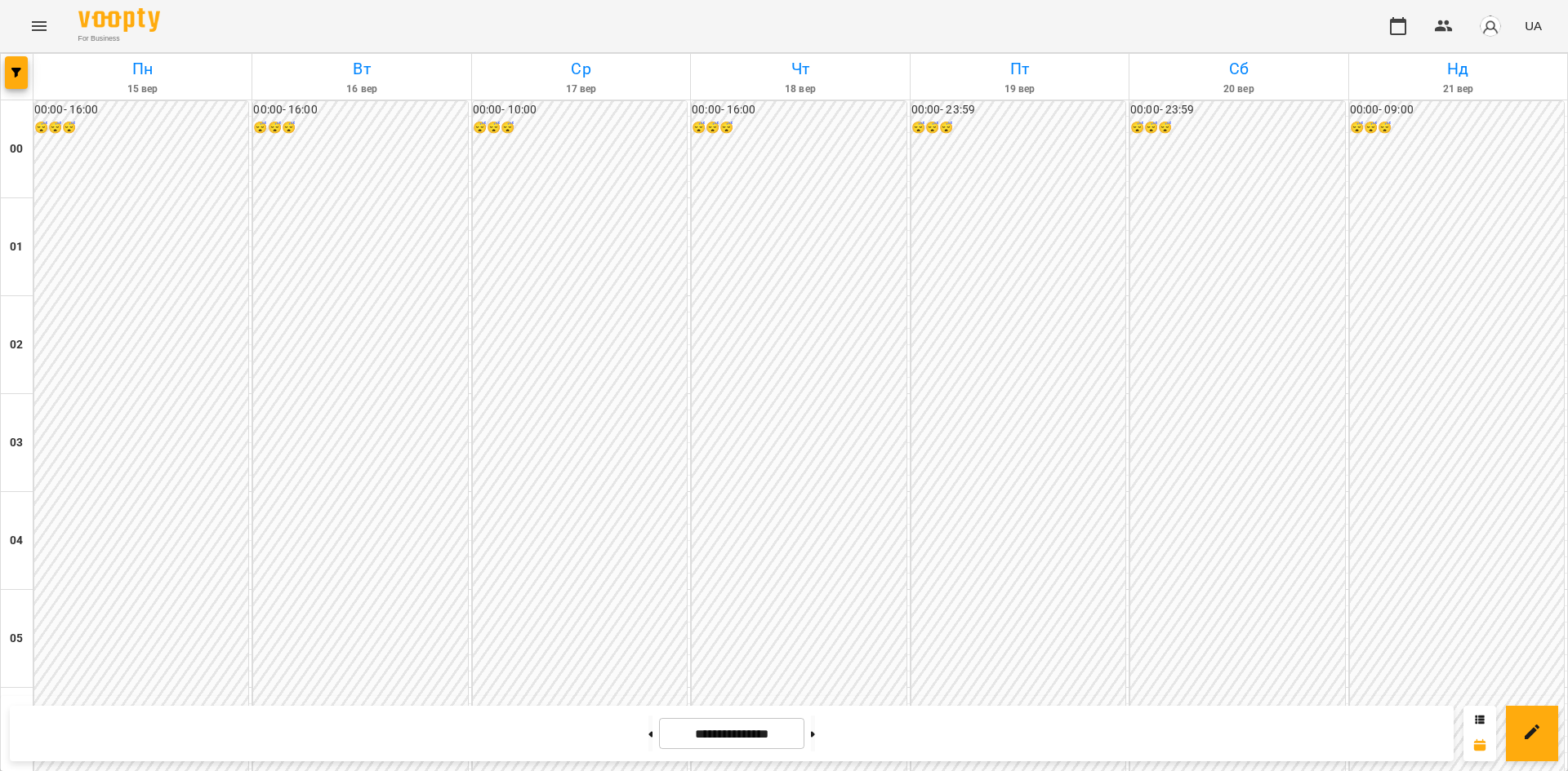
scroll to position [1445, 0]
